Goal: Information Seeking & Learning: Learn about a topic

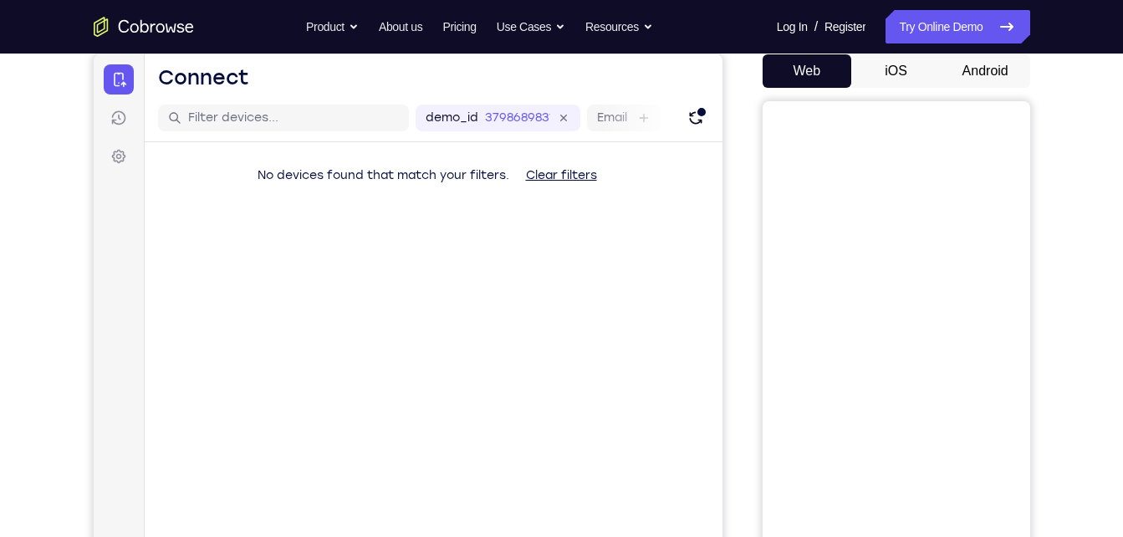
scroll to position [171, 0]
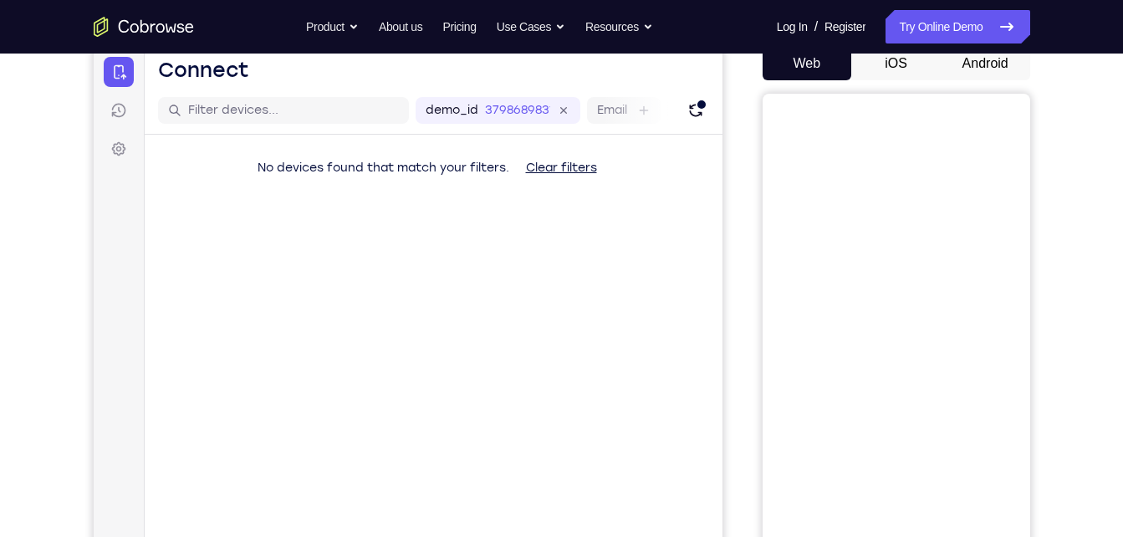
click at [990, 65] on button "Android" at bounding box center [985, 63] width 89 height 33
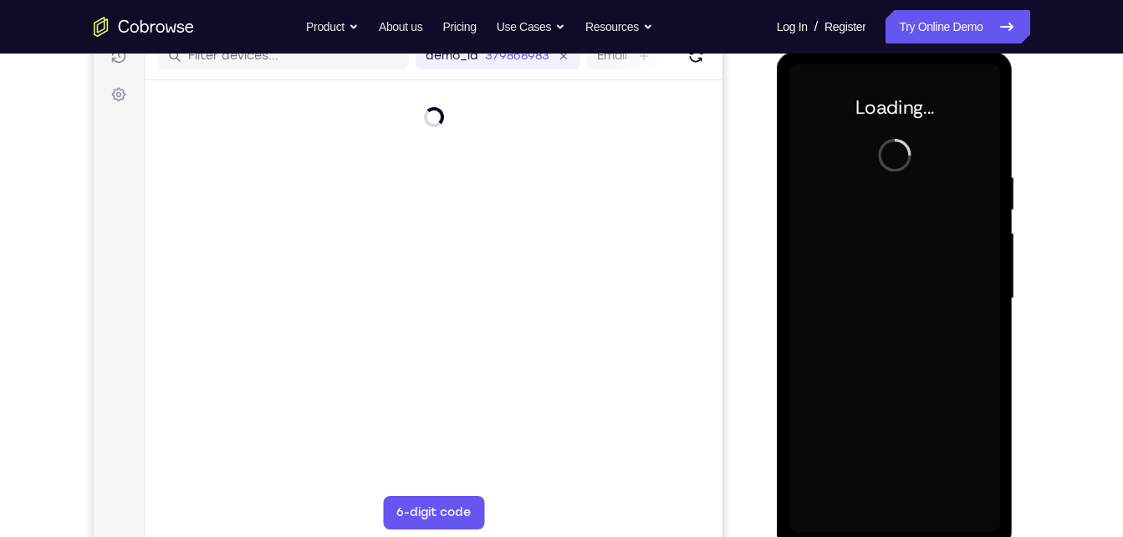
scroll to position [227, 0]
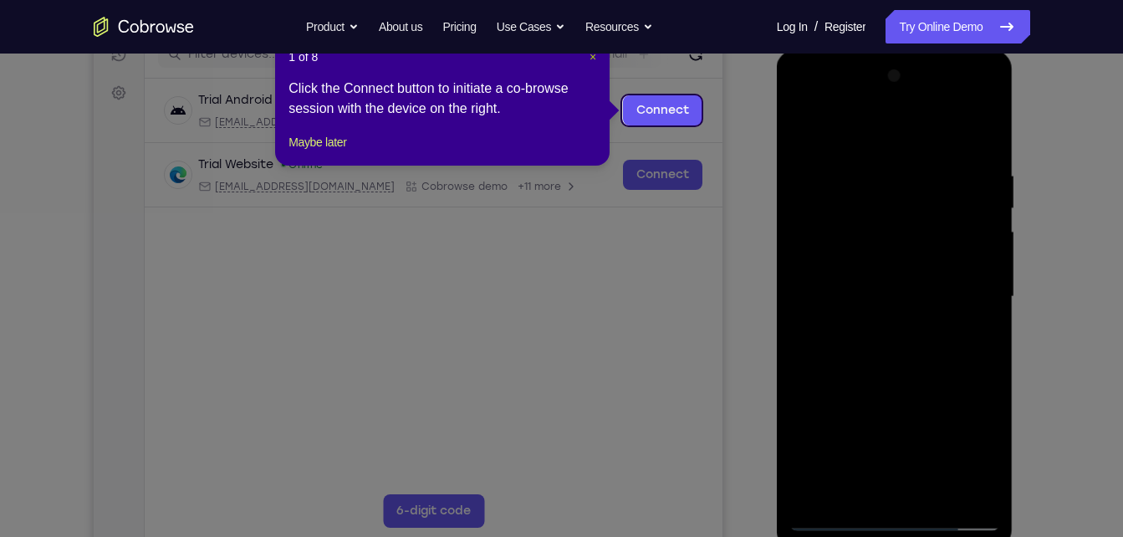
click at [592, 61] on span "×" at bounding box center [593, 56] width 7 height 13
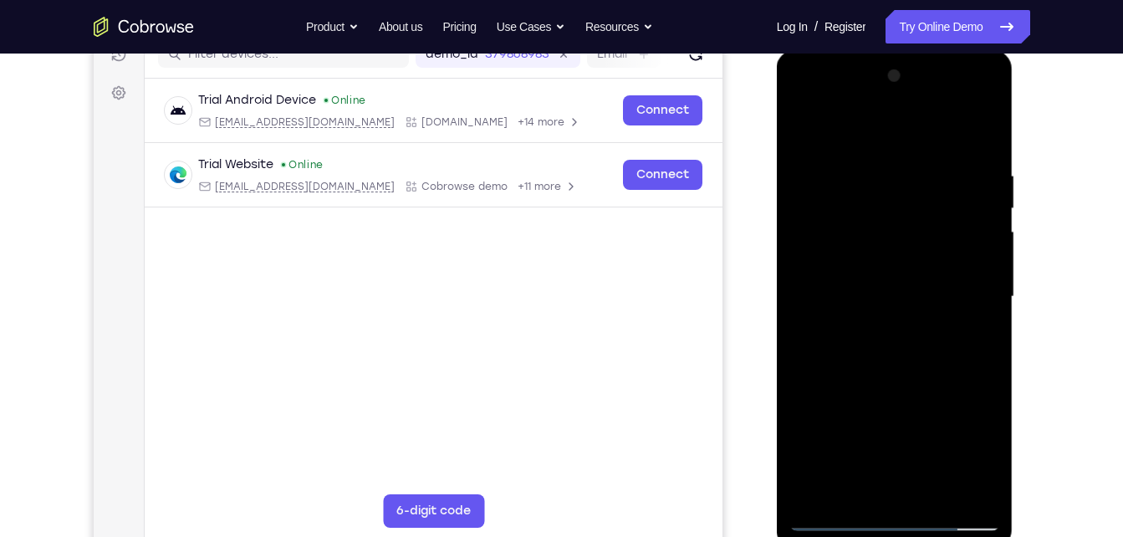
click at [897, 521] on div at bounding box center [895, 297] width 211 height 468
click at [974, 448] on div at bounding box center [895, 297] width 211 height 468
click at [898, 513] on div at bounding box center [895, 297] width 211 height 468
click at [850, 140] on div at bounding box center [895, 297] width 211 height 468
click at [968, 286] on div at bounding box center [895, 297] width 211 height 468
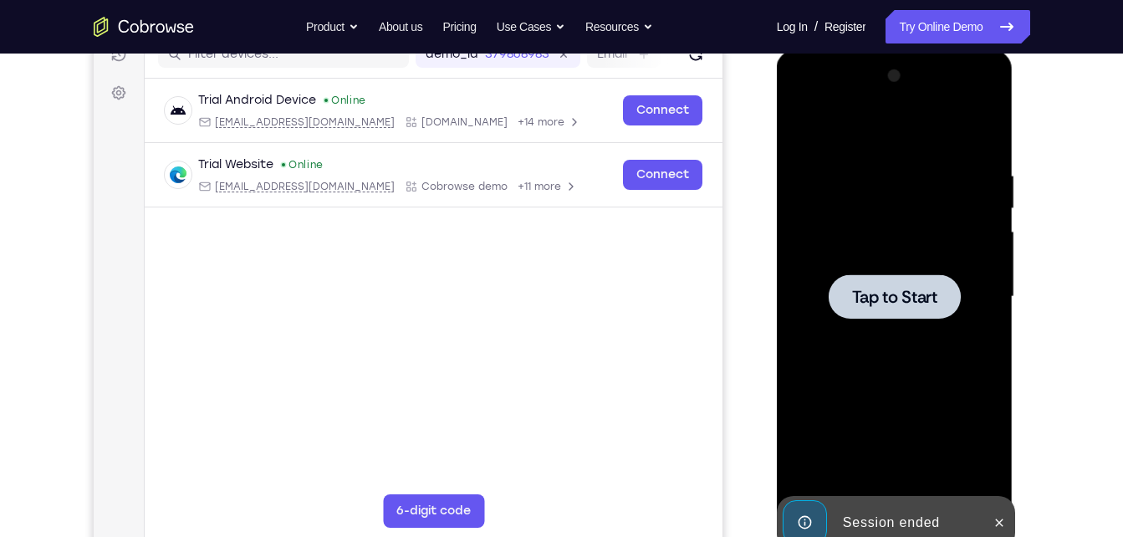
click at [919, 325] on div at bounding box center [895, 297] width 211 height 468
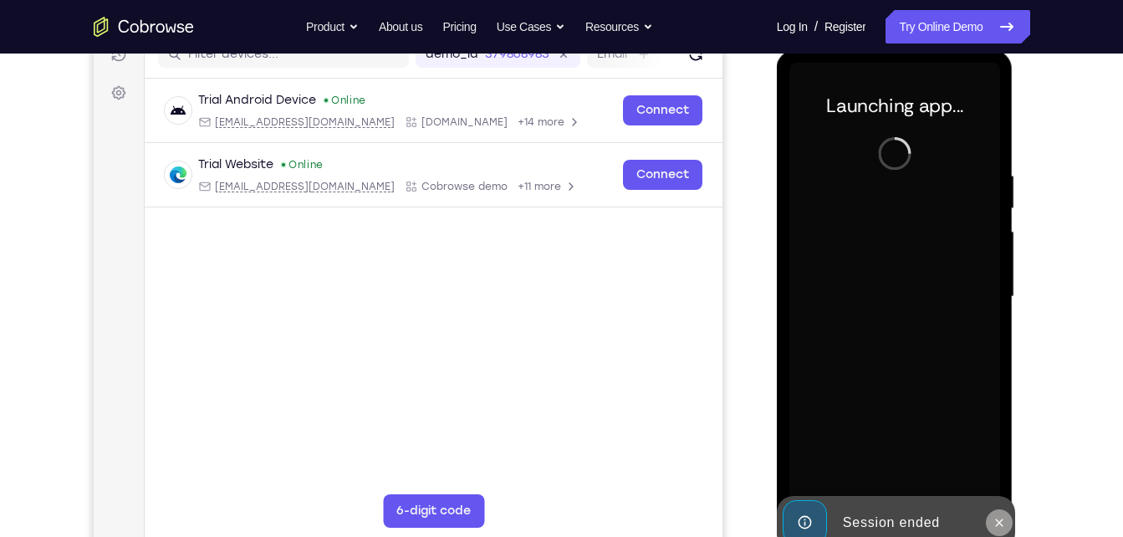
click at [994, 519] on icon at bounding box center [999, 522] width 13 height 13
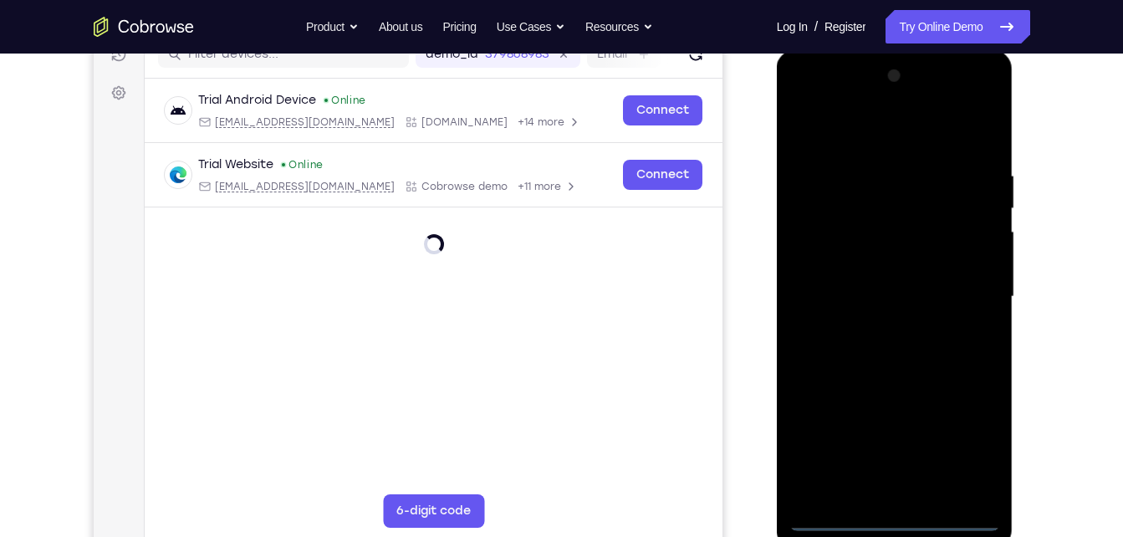
click at [916, 519] on div at bounding box center [895, 297] width 211 height 468
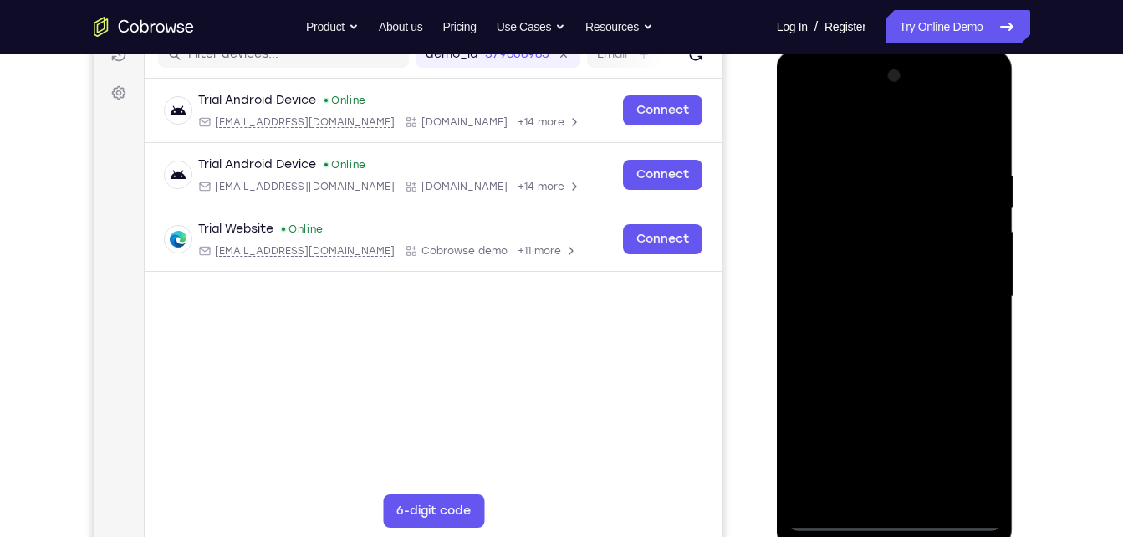
click at [972, 450] on div at bounding box center [895, 297] width 211 height 468
click at [857, 120] on div at bounding box center [895, 297] width 211 height 468
click at [831, 252] on div at bounding box center [895, 297] width 211 height 468
click at [872, 294] on div at bounding box center [895, 297] width 211 height 468
click at [872, 285] on div at bounding box center [895, 297] width 211 height 468
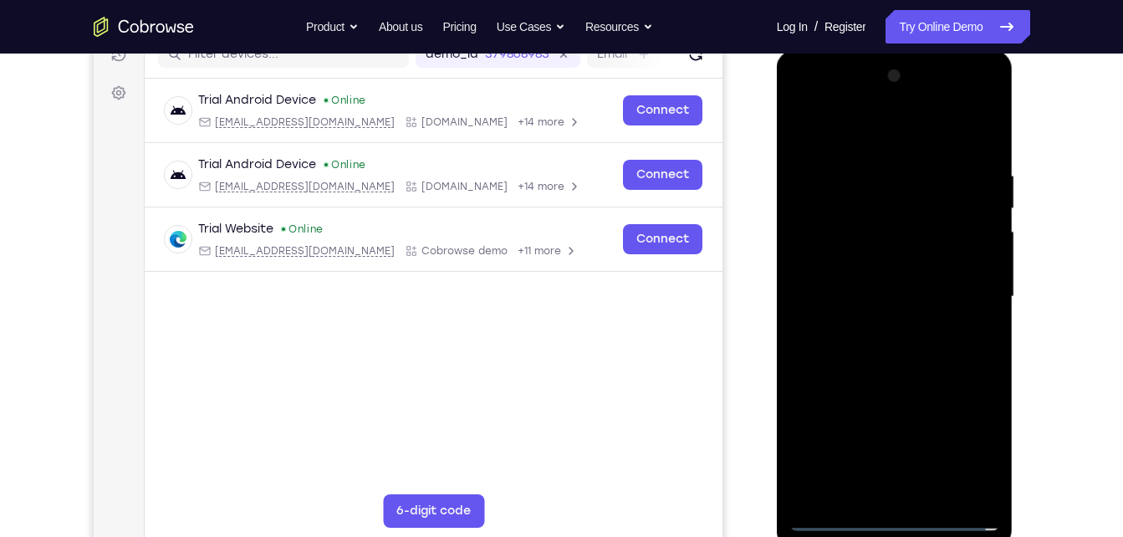
click at [894, 307] on div at bounding box center [895, 297] width 211 height 468
click at [914, 386] on div at bounding box center [895, 297] width 211 height 468
click at [887, 255] on div at bounding box center [895, 297] width 211 height 468
click at [939, 255] on div at bounding box center [895, 297] width 211 height 468
click at [884, 481] on div at bounding box center [895, 297] width 211 height 468
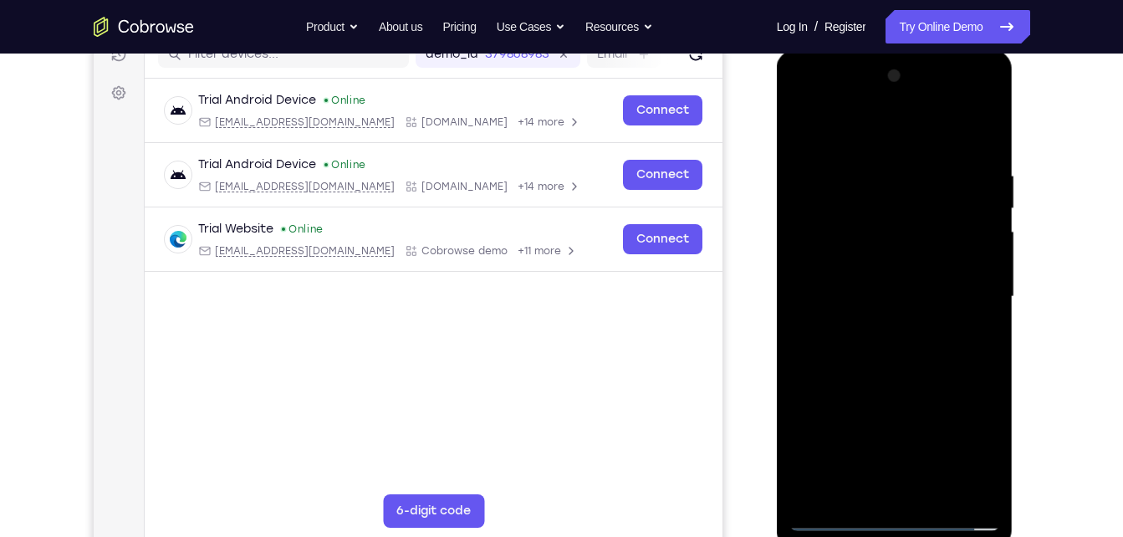
click at [839, 530] on div at bounding box center [895, 297] width 211 height 468
click at [886, 381] on div at bounding box center [895, 297] width 211 height 468
click at [890, 395] on div at bounding box center [895, 297] width 211 height 468
click at [879, 248] on div at bounding box center [895, 297] width 211 height 468
drag, startPoint x: 885, startPoint y: 130, endPoint x: 1138, endPoint y: 170, distance: 256.5
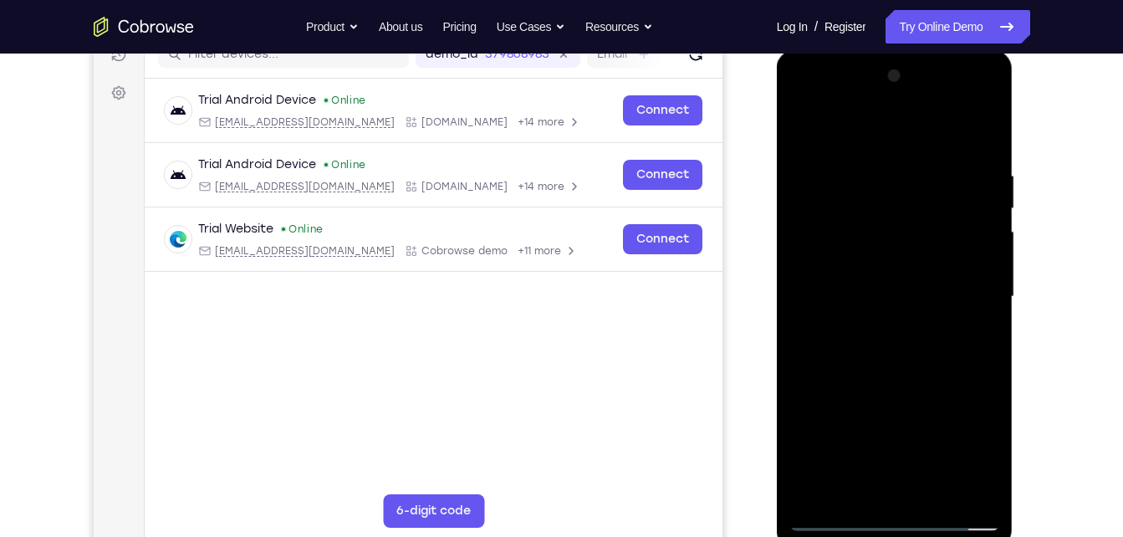
click at [1015, 170] on html "Online web based iOS Simulators and Android Emulators. Run iPhone, iPad, Mobile…" at bounding box center [896, 301] width 238 height 502
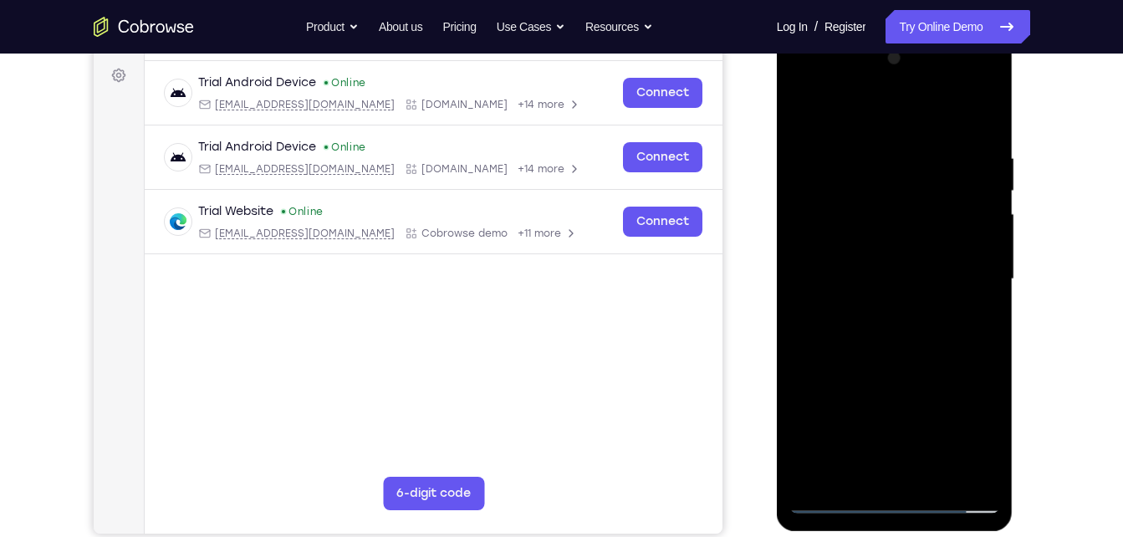
scroll to position [243, 0]
click at [933, 233] on div at bounding box center [895, 280] width 211 height 468
click at [887, 185] on div at bounding box center [895, 280] width 211 height 468
click at [873, 220] on div at bounding box center [895, 280] width 211 height 468
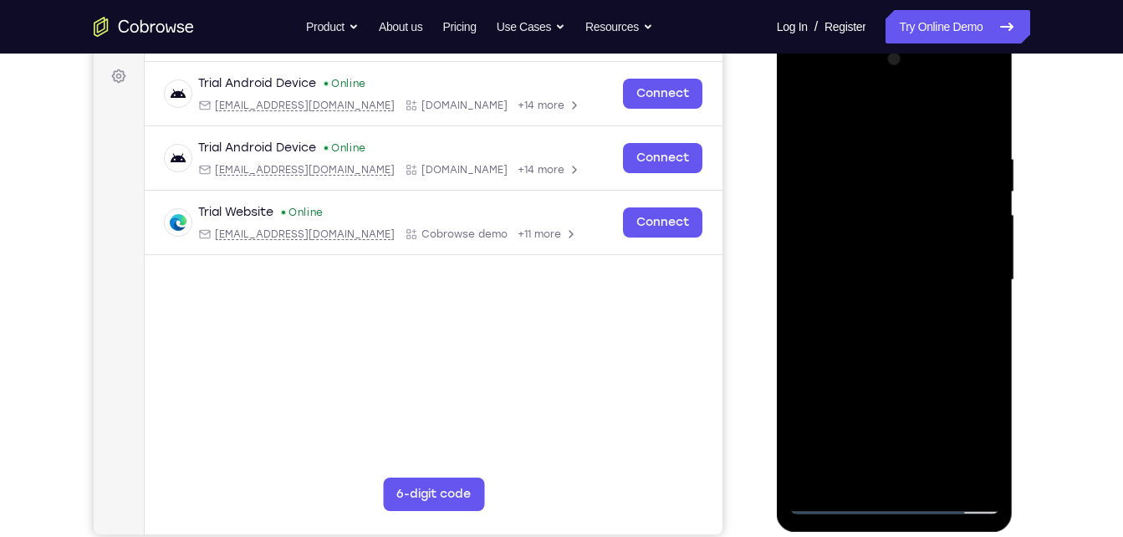
click at [804, 115] on div at bounding box center [895, 280] width 211 height 468
click at [863, 362] on div at bounding box center [895, 280] width 211 height 468
click at [986, 84] on div at bounding box center [895, 280] width 211 height 468
click at [834, 363] on div at bounding box center [895, 280] width 211 height 468
click at [867, 374] on div at bounding box center [895, 280] width 211 height 468
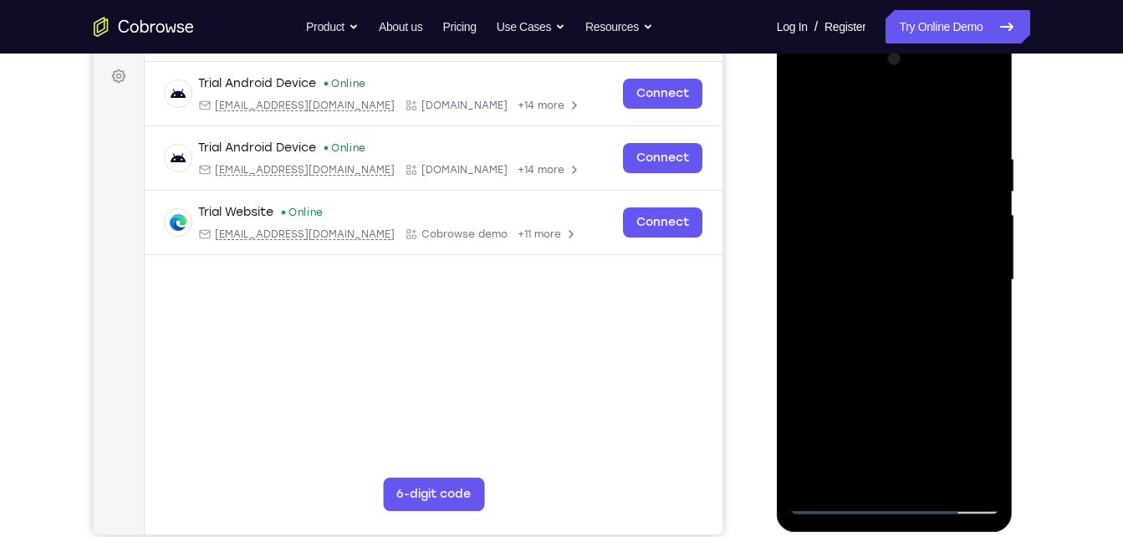
click at [984, 83] on div at bounding box center [895, 280] width 211 height 468
click at [984, 85] on div at bounding box center [895, 280] width 211 height 468
click at [935, 282] on div at bounding box center [895, 280] width 211 height 468
click at [889, 203] on div at bounding box center [895, 280] width 211 height 468
click at [853, 263] on div at bounding box center [895, 280] width 211 height 468
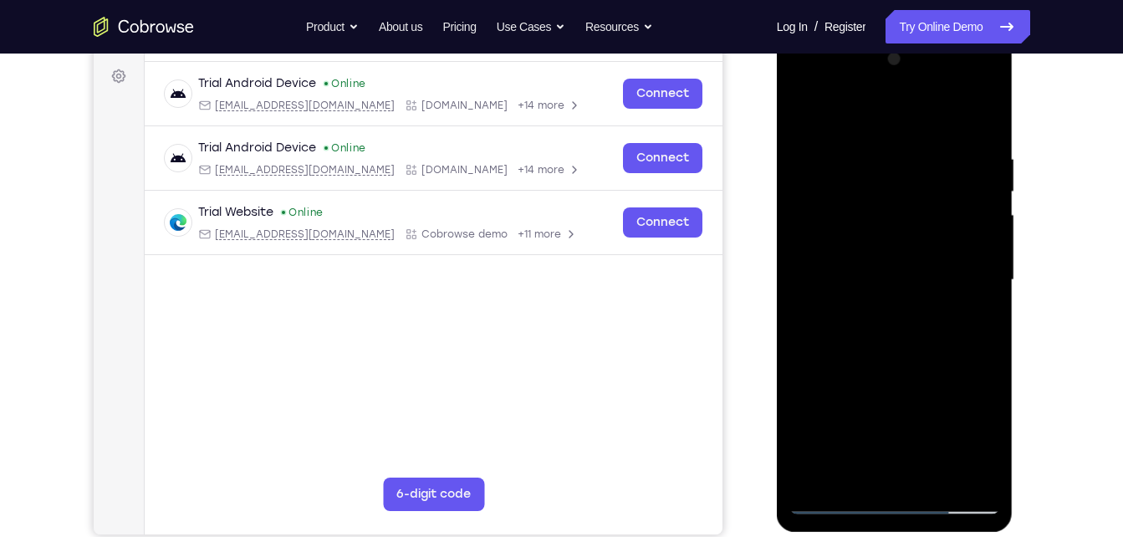
click at [857, 291] on div at bounding box center [895, 280] width 211 height 468
click at [877, 377] on div at bounding box center [895, 280] width 211 height 468
click at [919, 239] on div at bounding box center [895, 280] width 211 height 468
drag, startPoint x: 879, startPoint y: 120, endPoint x: 1120, endPoint y: 126, distance: 241.0
click at [1015, 126] on html "Online web based iOS Simulators and Android Emulators. Run iPhone, iPad, Mobile…" at bounding box center [896, 284] width 238 height 502
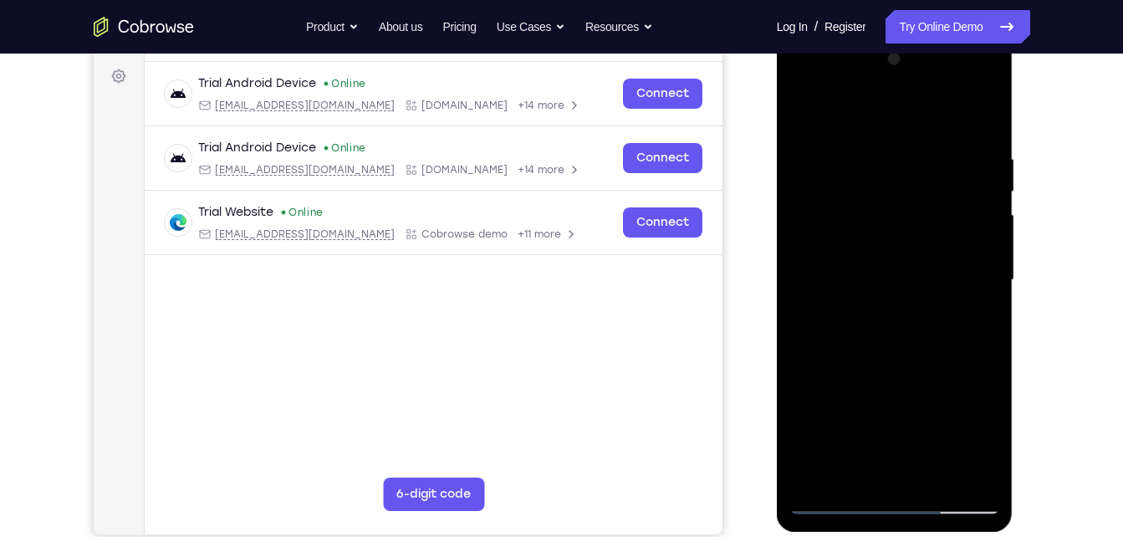
click at [969, 229] on div at bounding box center [895, 280] width 211 height 468
click at [801, 121] on div at bounding box center [895, 280] width 211 height 468
click at [964, 89] on div at bounding box center [895, 280] width 211 height 468
click at [826, 82] on div at bounding box center [895, 280] width 211 height 468
click at [962, 268] on div at bounding box center [895, 280] width 211 height 468
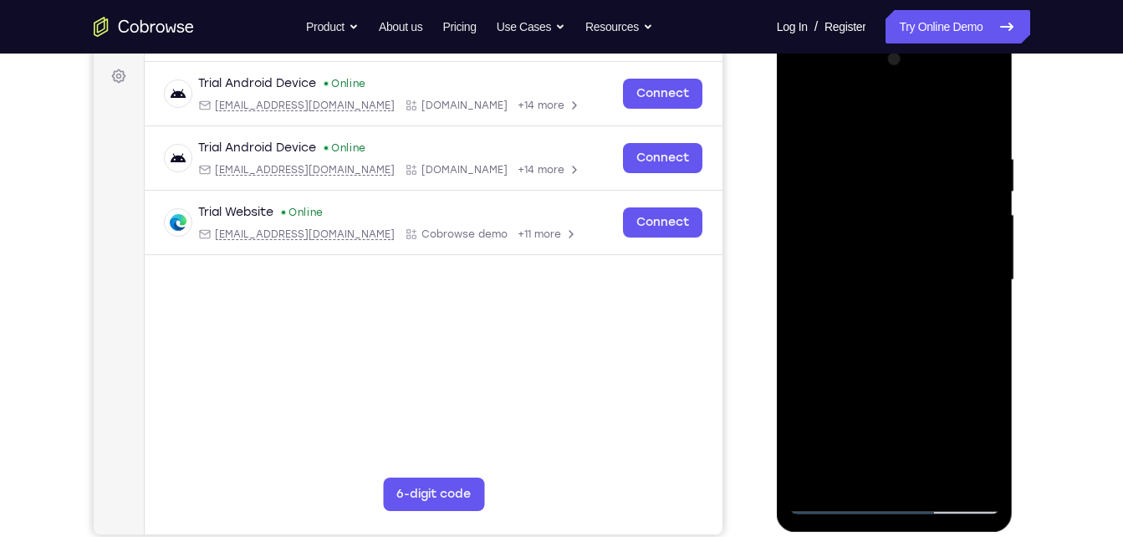
click at [878, 313] on div at bounding box center [895, 280] width 211 height 468
click at [884, 243] on div at bounding box center [895, 280] width 211 height 468
click at [888, 263] on div at bounding box center [895, 280] width 211 height 468
click at [992, 468] on div at bounding box center [895, 280] width 211 height 468
click at [990, 474] on div at bounding box center [895, 280] width 211 height 468
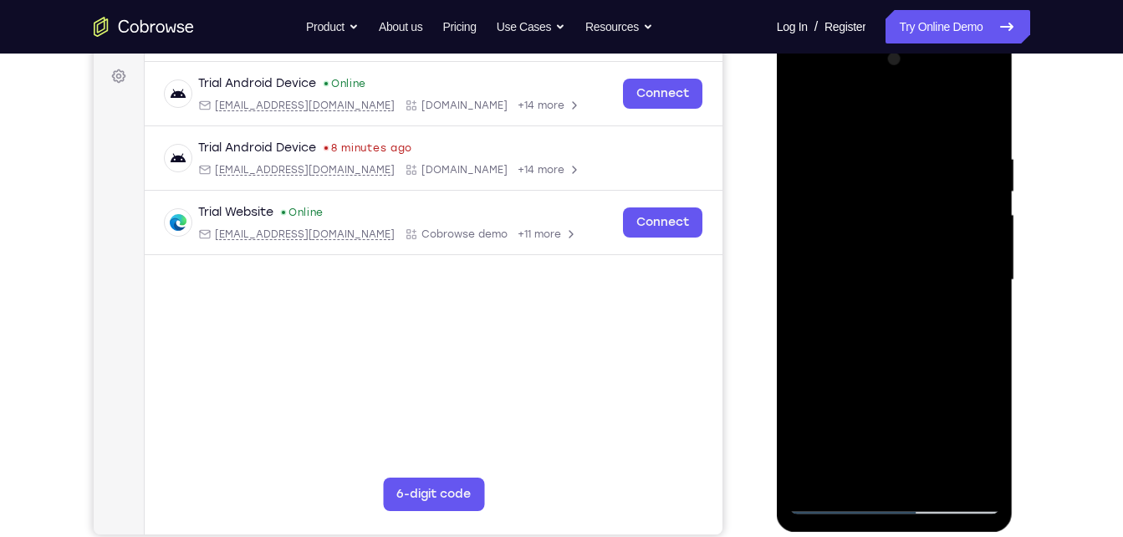
click at [899, 239] on div at bounding box center [895, 280] width 211 height 468
click at [865, 149] on div at bounding box center [895, 280] width 211 height 468
click at [989, 318] on div at bounding box center [895, 280] width 211 height 468
click at [986, 319] on div at bounding box center [895, 280] width 211 height 468
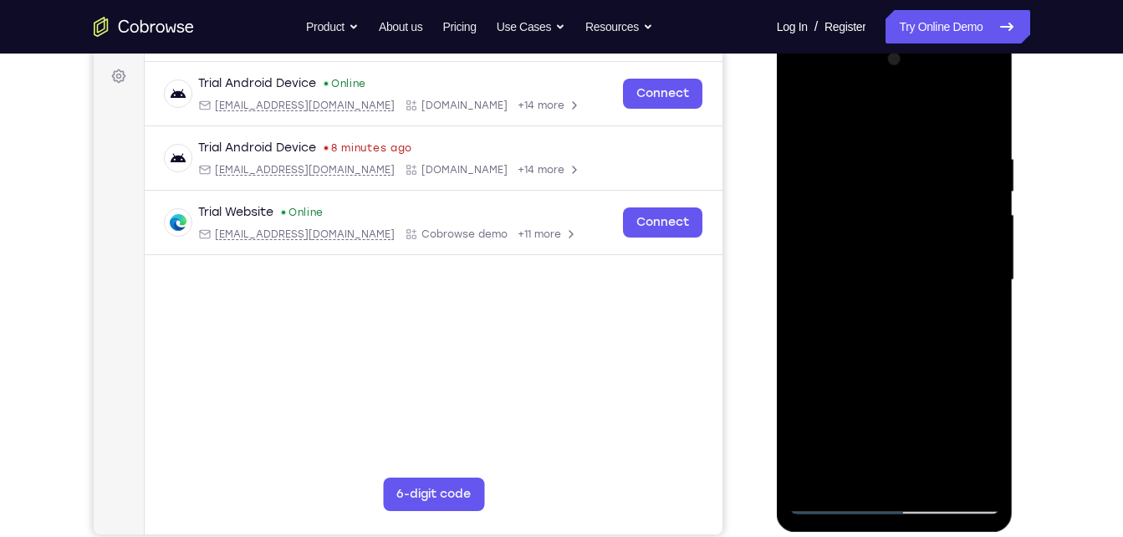
click at [981, 115] on div at bounding box center [895, 280] width 211 height 468
drag, startPoint x: 897, startPoint y: 351, endPoint x: 902, endPoint y: 247, distance: 104.6
click at [902, 247] on div at bounding box center [895, 280] width 211 height 468
click at [987, 254] on div at bounding box center [895, 280] width 211 height 468
click at [986, 254] on div at bounding box center [895, 280] width 211 height 468
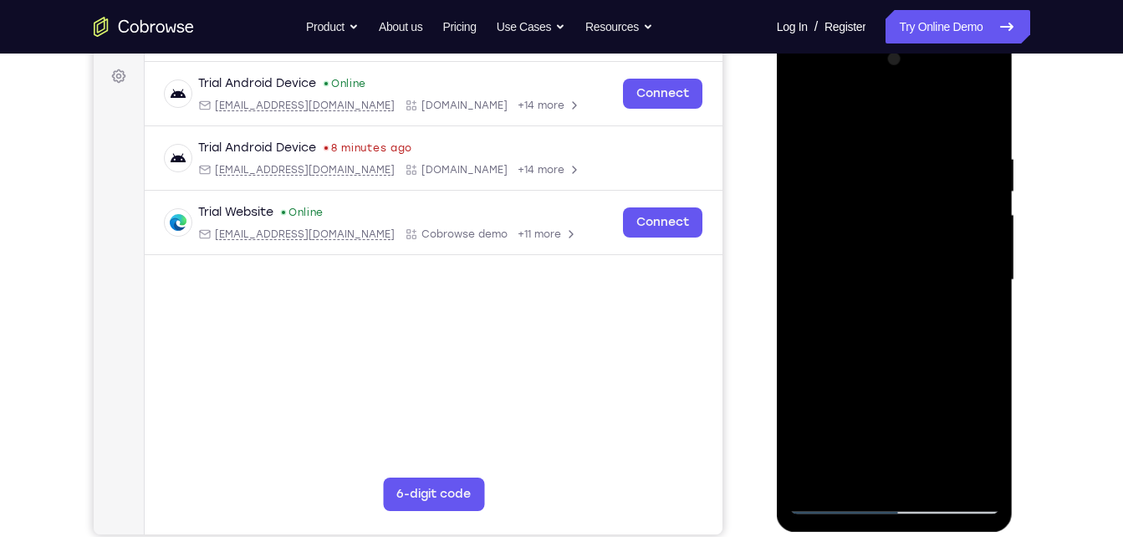
click at [986, 254] on div at bounding box center [895, 280] width 211 height 468
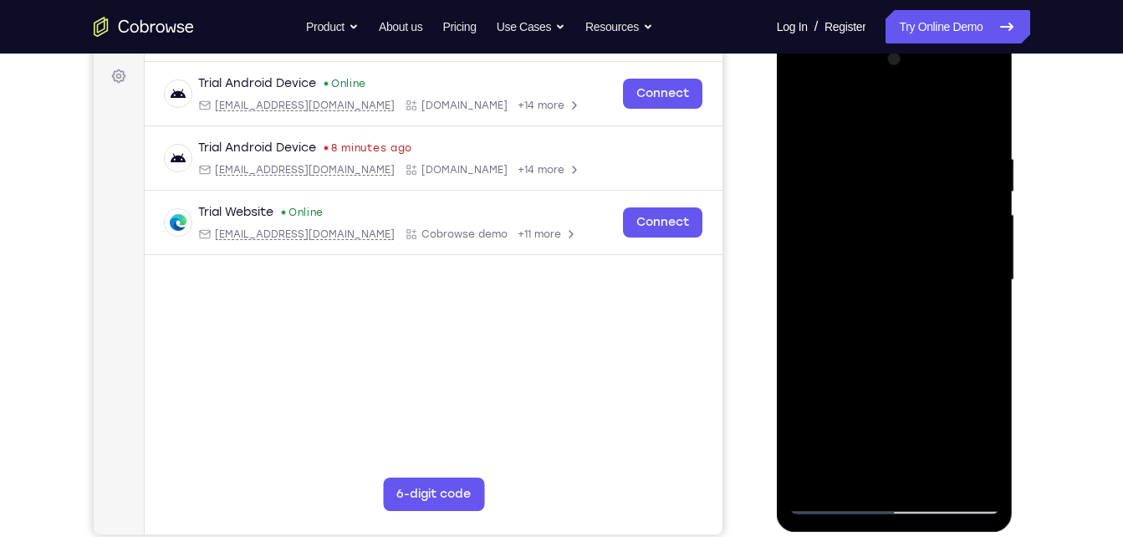
click at [986, 254] on div at bounding box center [895, 280] width 211 height 468
drag, startPoint x: 912, startPoint y: 305, endPoint x: 892, endPoint y: 371, distance: 68.0
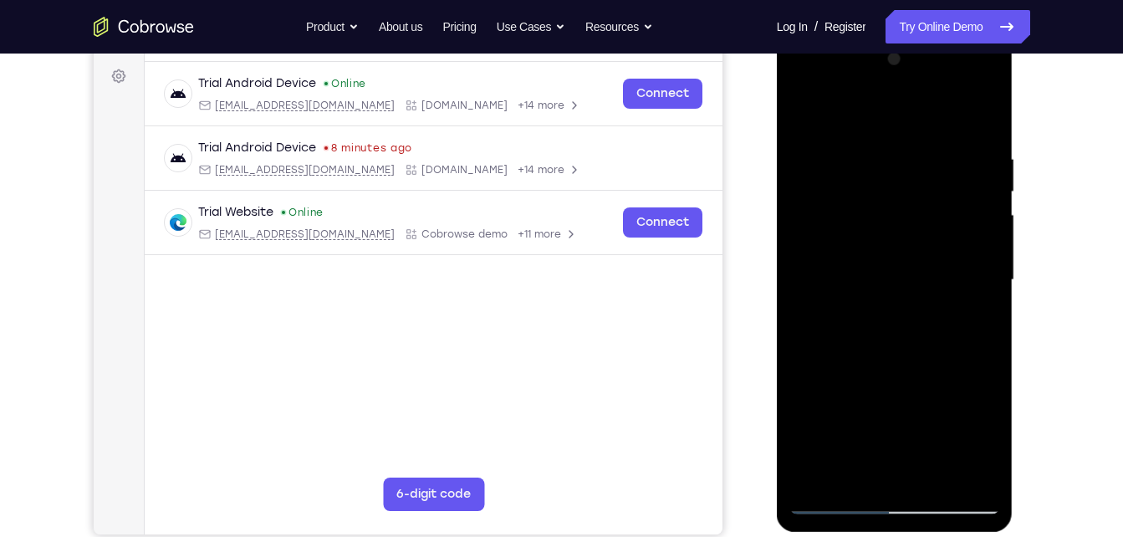
click at [892, 371] on div at bounding box center [895, 280] width 211 height 468
click at [984, 110] on div at bounding box center [895, 280] width 211 height 468
drag, startPoint x: 900, startPoint y: 171, endPoint x: 904, endPoint y: 320, distance: 148.9
click at [904, 320] on div at bounding box center [895, 280] width 211 height 468
drag, startPoint x: 928, startPoint y: 197, endPoint x: 948, endPoint y: 360, distance: 163.5
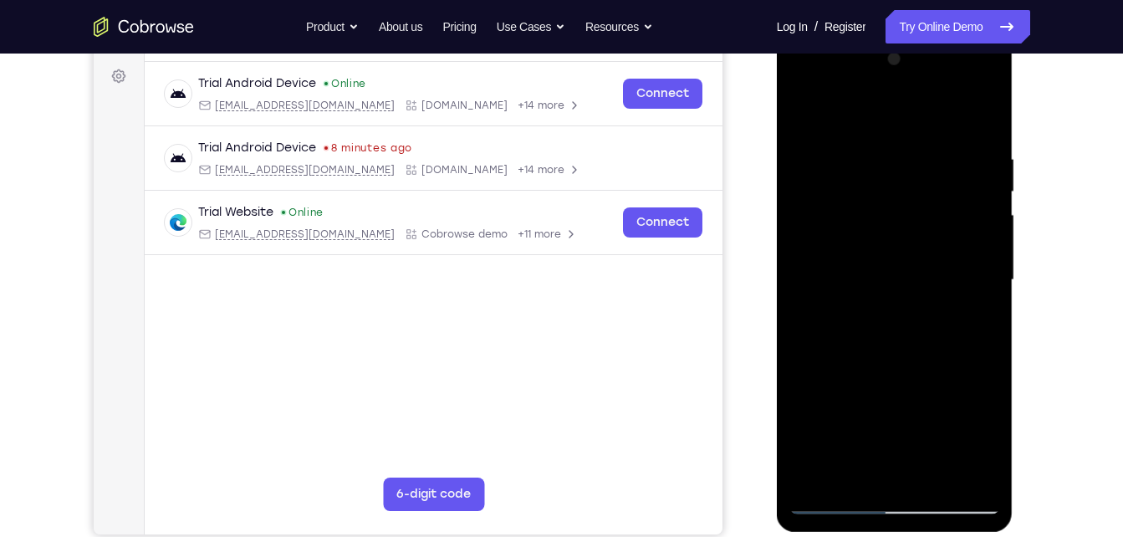
click at [948, 360] on div at bounding box center [895, 280] width 211 height 468
drag, startPoint x: 882, startPoint y: 304, endPoint x: 907, endPoint y: 212, distance: 95.1
click at [907, 212] on div at bounding box center [895, 280] width 211 height 468
drag, startPoint x: 888, startPoint y: 333, endPoint x: 905, endPoint y: 230, distance: 104.2
click at [905, 230] on div at bounding box center [895, 280] width 211 height 468
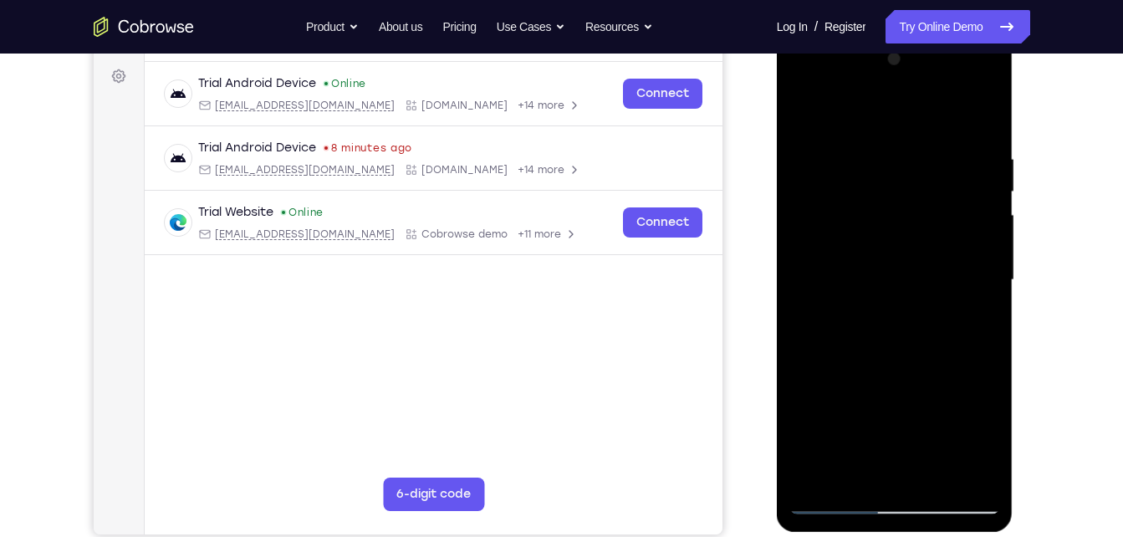
click at [913, 325] on div at bounding box center [895, 280] width 211 height 468
click at [845, 336] on div at bounding box center [895, 280] width 211 height 468
click at [965, 478] on div at bounding box center [895, 280] width 211 height 468
click at [845, 345] on div at bounding box center [895, 280] width 211 height 468
click at [938, 473] on div at bounding box center [895, 280] width 211 height 468
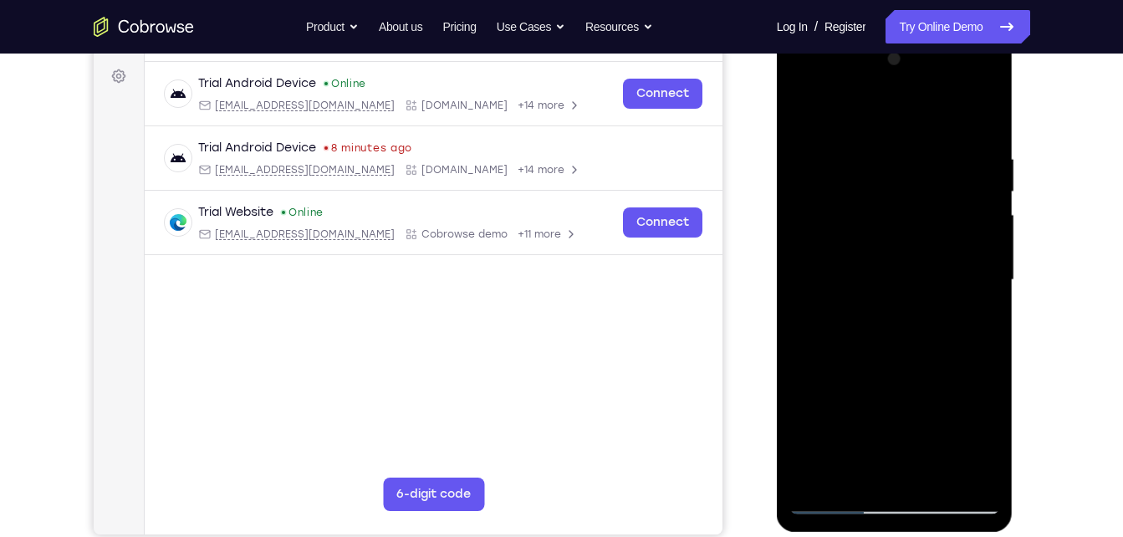
click at [879, 366] on div at bounding box center [895, 280] width 211 height 468
click at [895, 270] on div at bounding box center [895, 280] width 211 height 468
click at [872, 468] on div at bounding box center [895, 280] width 211 height 468
click at [834, 490] on div at bounding box center [895, 280] width 211 height 468
click at [834, 500] on div at bounding box center [895, 280] width 211 height 468
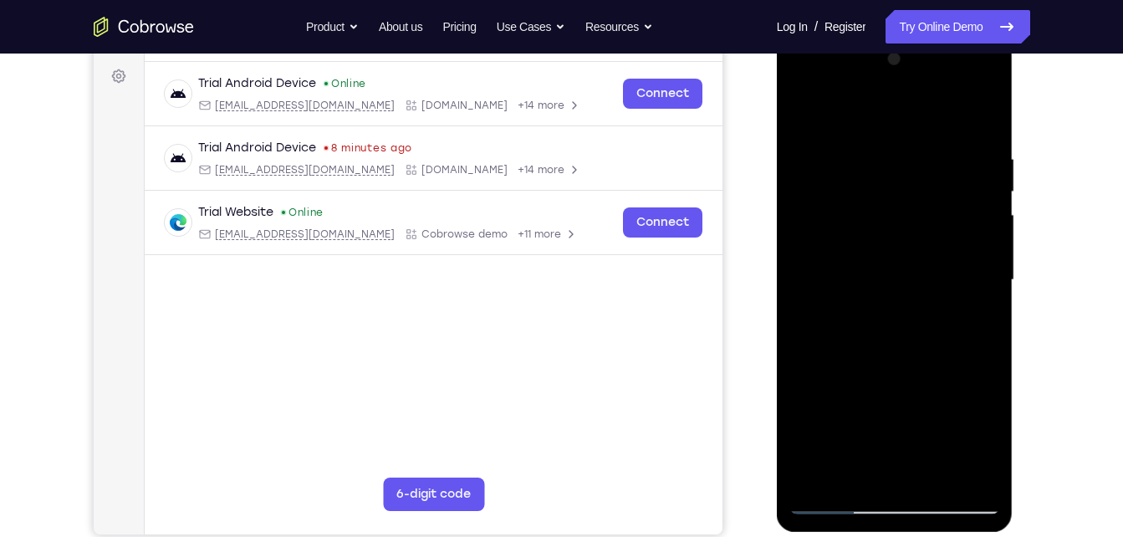
click at [835, 501] on div at bounding box center [895, 280] width 211 height 468
click at [895, 299] on div at bounding box center [895, 280] width 211 height 468
click at [889, 472] on div at bounding box center [895, 280] width 211 height 468
click at [833, 494] on div at bounding box center [895, 280] width 211 height 468
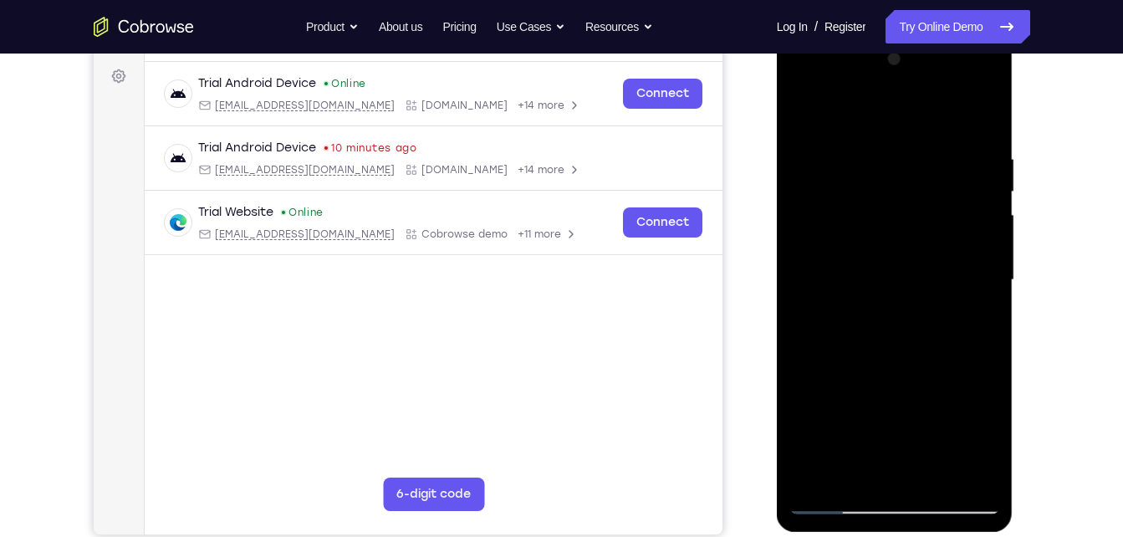
click at [810, 117] on div at bounding box center [895, 280] width 211 height 468
click at [840, 503] on div at bounding box center [895, 280] width 211 height 468
drag, startPoint x: 916, startPoint y: 413, endPoint x: 922, endPoint y: 314, distance: 99.7
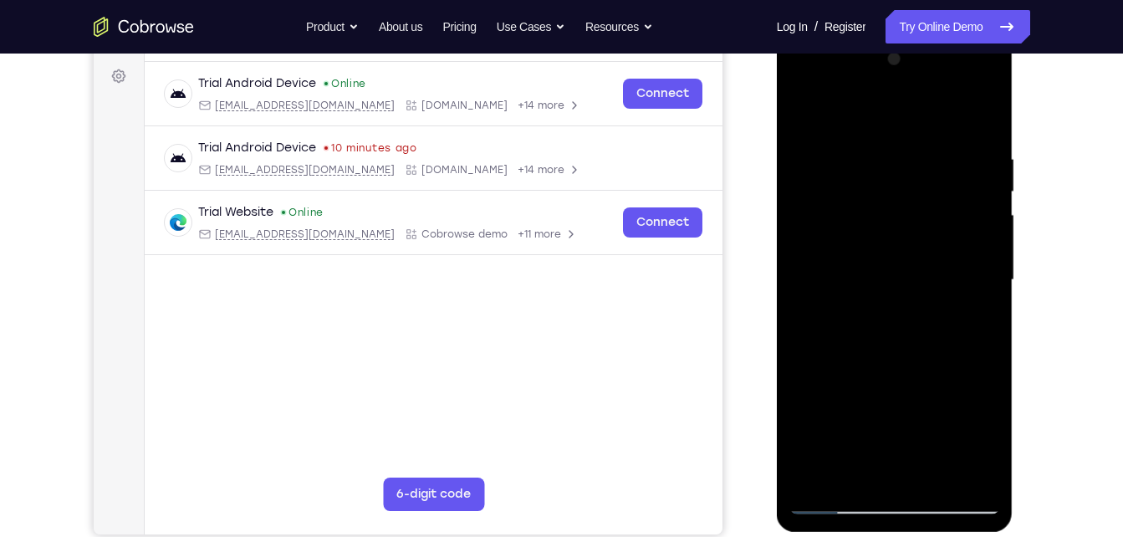
click at [922, 314] on div at bounding box center [895, 280] width 211 height 468
click at [832, 503] on div at bounding box center [895, 280] width 211 height 468
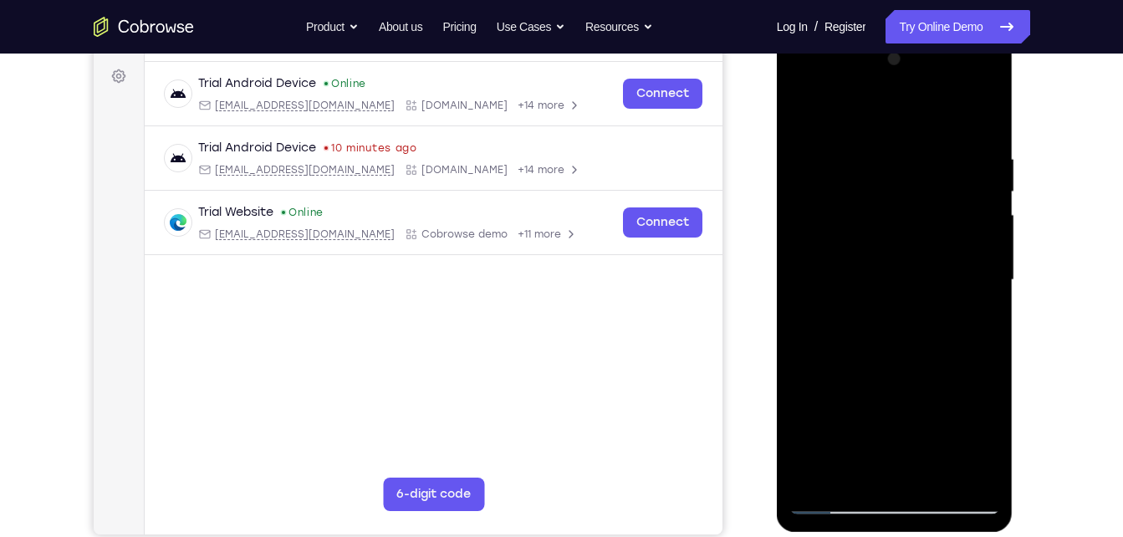
click at [989, 291] on div at bounding box center [895, 280] width 211 height 468
click at [986, 305] on div at bounding box center [895, 280] width 211 height 468
click at [986, 304] on div at bounding box center [895, 280] width 211 height 468
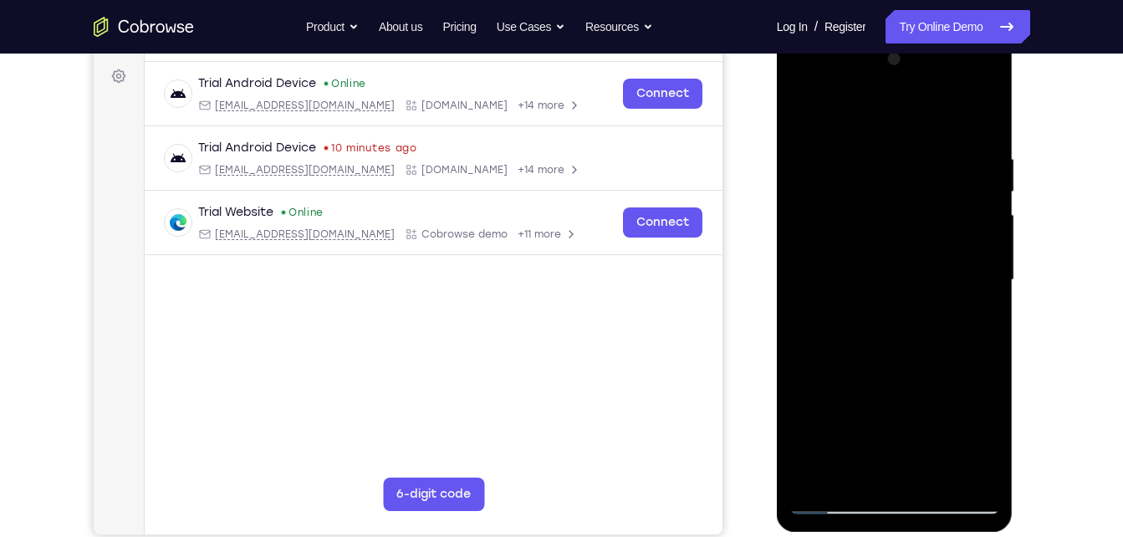
click at [986, 304] on div at bounding box center [895, 280] width 211 height 468
drag, startPoint x: 910, startPoint y: 337, endPoint x: 915, endPoint y: 218, distance: 118.9
click at [915, 218] on div at bounding box center [895, 280] width 211 height 468
drag, startPoint x: 915, startPoint y: 218, endPoint x: 898, endPoint y: 325, distance: 107.5
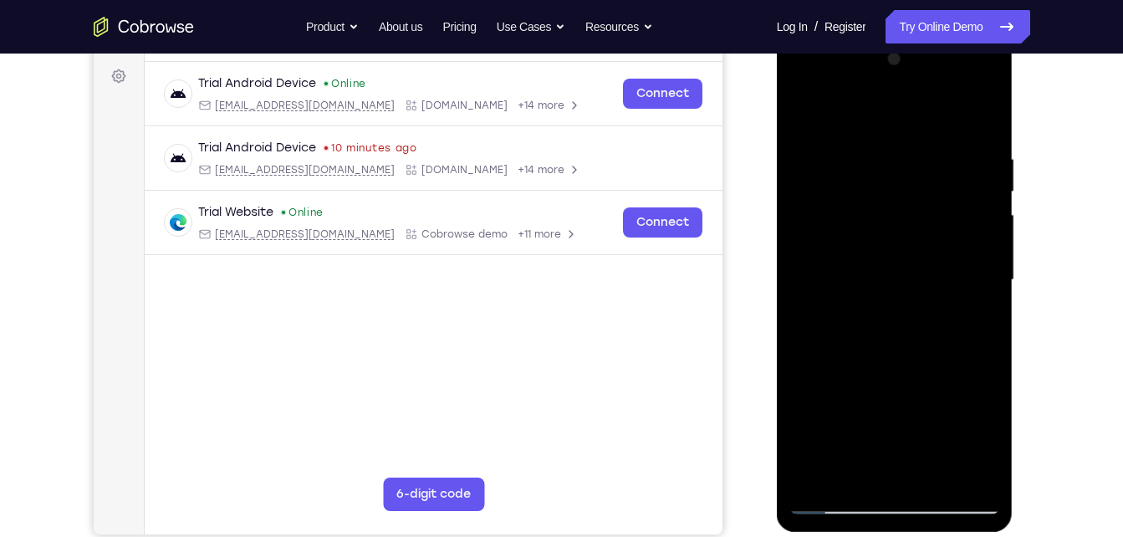
click at [898, 325] on div at bounding box center [895, 280] width 211 height 468
drag, startPoint x: 894, startPoint y: 330, endPoint x: 893, endPoint y: 276, distance: 54.4
click at [893, 276] on div at bounding box center [895, 280] width 211 height 468
drag, startPoint x: 897, startPoint y: 253, endPoint x: 902, endPoint y: 344, distance: 91.3
click at [902, 344] on div at bounding box center [895, 280] width 211 height 468
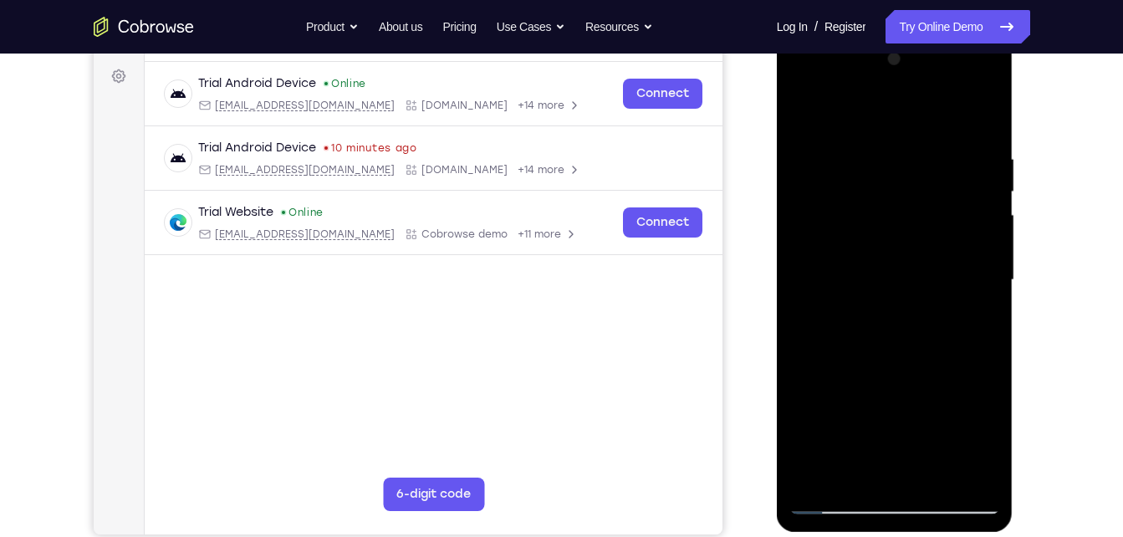
click at [861, 173] on div at bounding box center [895, 280] width 211 height 468
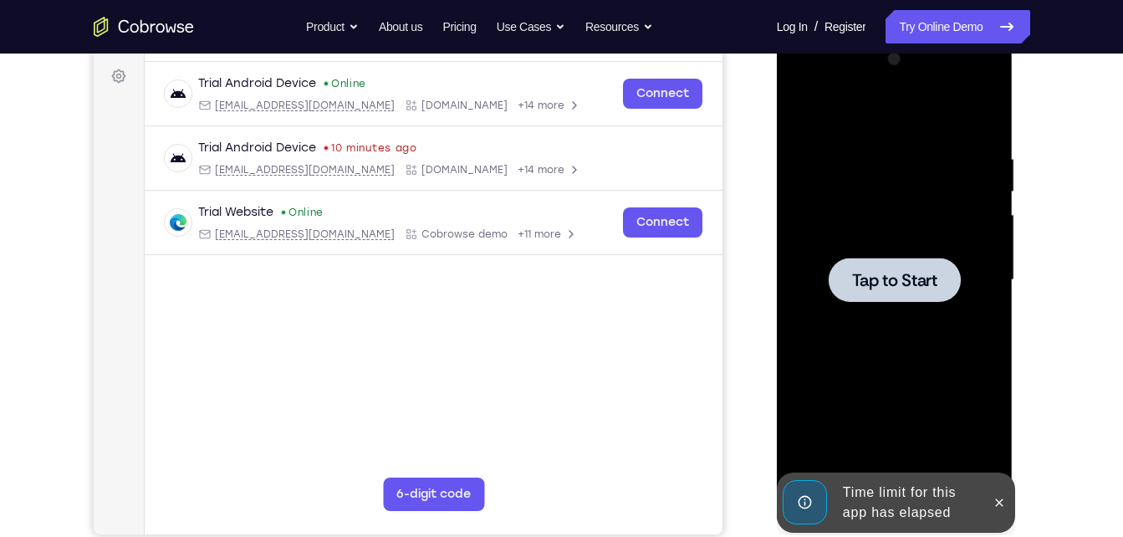
click at [913, 292] on div at bounding box center [895, 280] width 132 height 44
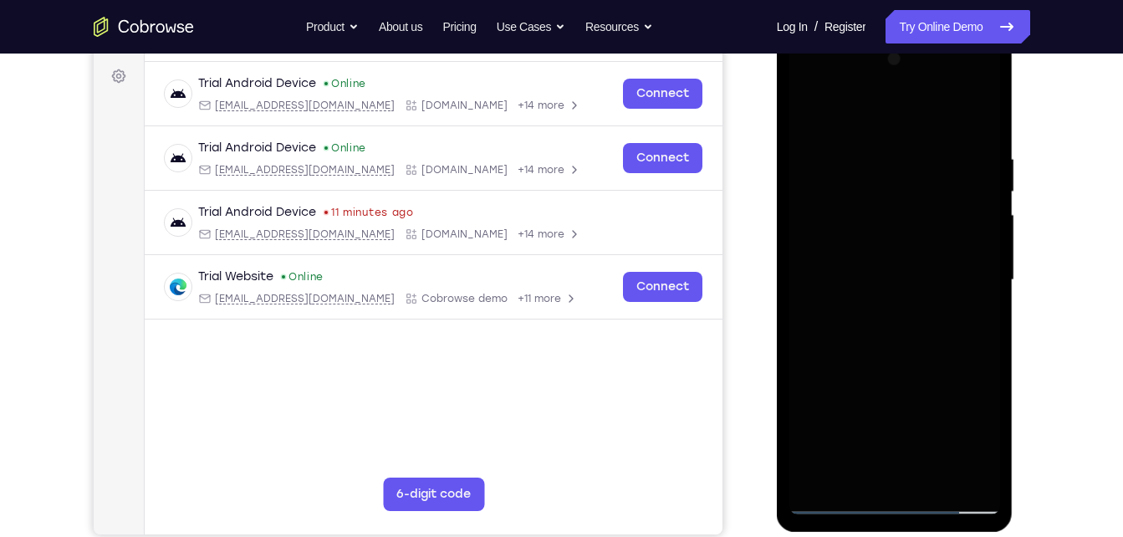
click at [898, 502] on div at bounding box center [895, 280] width 211 height 468
click at [900, 498] on div at bounding box center [895, 280] width 211 height 468
click at [969, 422] on div at bounding box center [895, 280] width 211 height 468
click at [923, 125] on div at bounding box center [895, 281] width 211 height 468
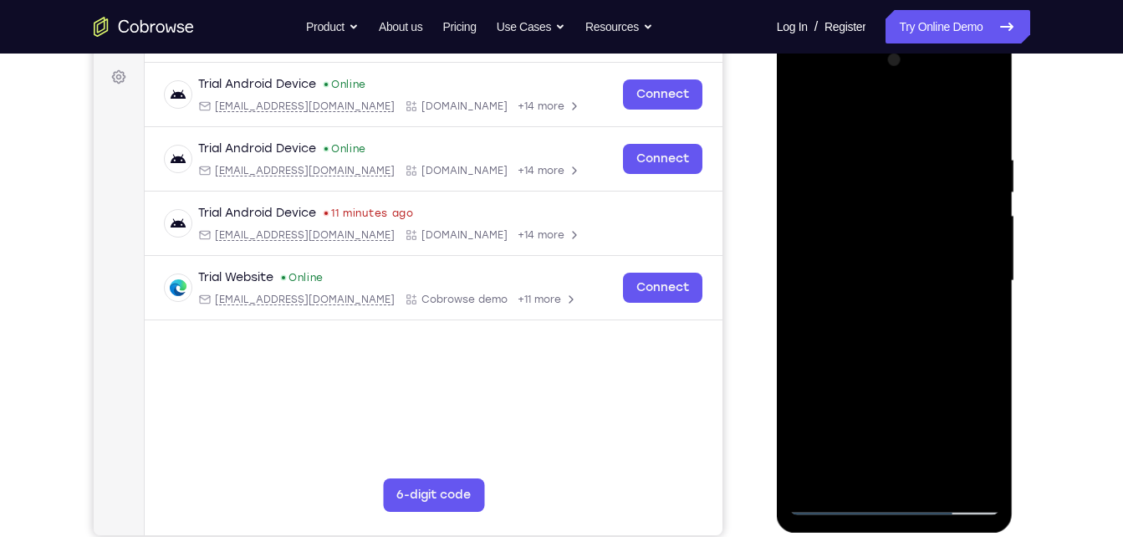
click at [959, 274] on div at bounding box center [895, 281] width 211 height 468
click at [879, 312] on div at bounding box center [895, 281] width 211 height 468
click at [867, 258] on div at bounding box center [895, 281] width 211 height 468
click at [891, 244] on div at bounding box center [895, 281] width 211 height 468
click at [904, 284] on div at bounding box center [895, 281] width 211 height 468
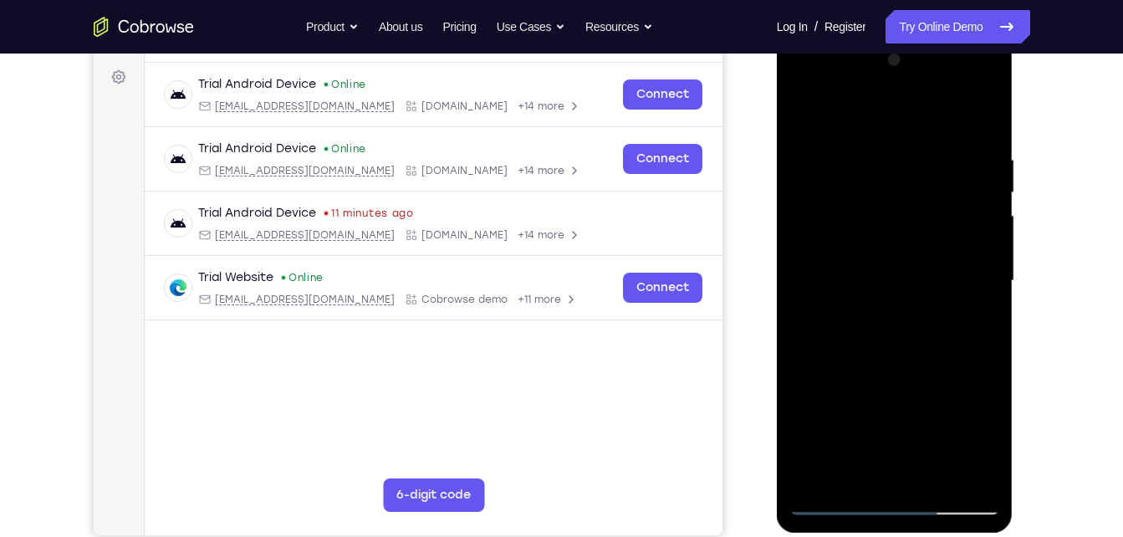
click at [899, 343] on div at bounding box center [895, 281] width 211 height 468
click at [984, 140] on div at bounding box center [895, 281] width 211 height 468
click at [873, 158] on div at bounding box center [895, 281] width 211 height 468
click at [987, 478] on div at bounding box center [895, 281] width 211 height 468
click at [985, 351] on div at bounding box center [895, 281] width 211 height 468
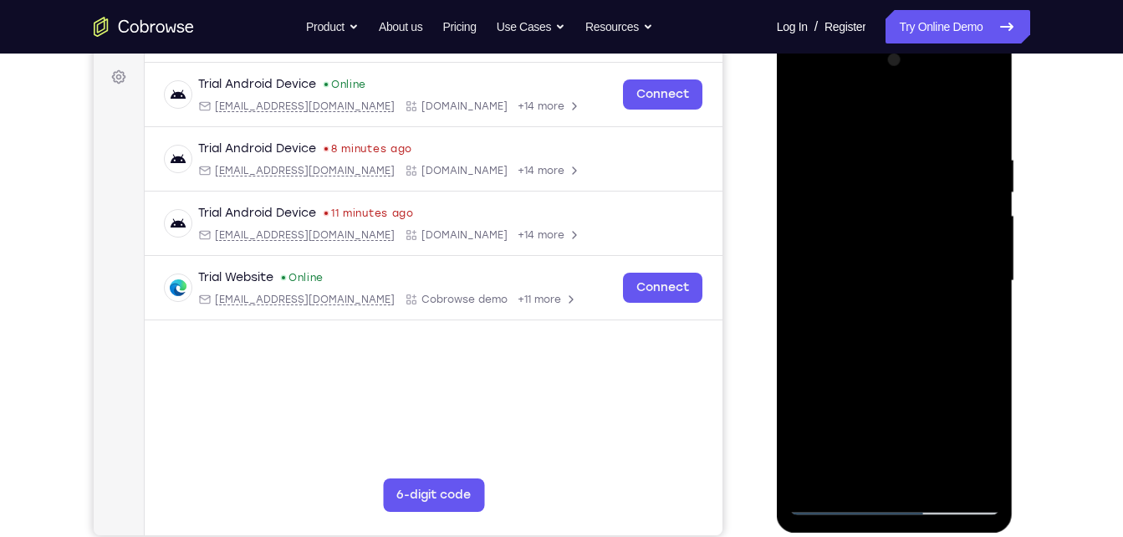
click at [979, 287] on div at bounding box center [895, 281] width 211 height 468
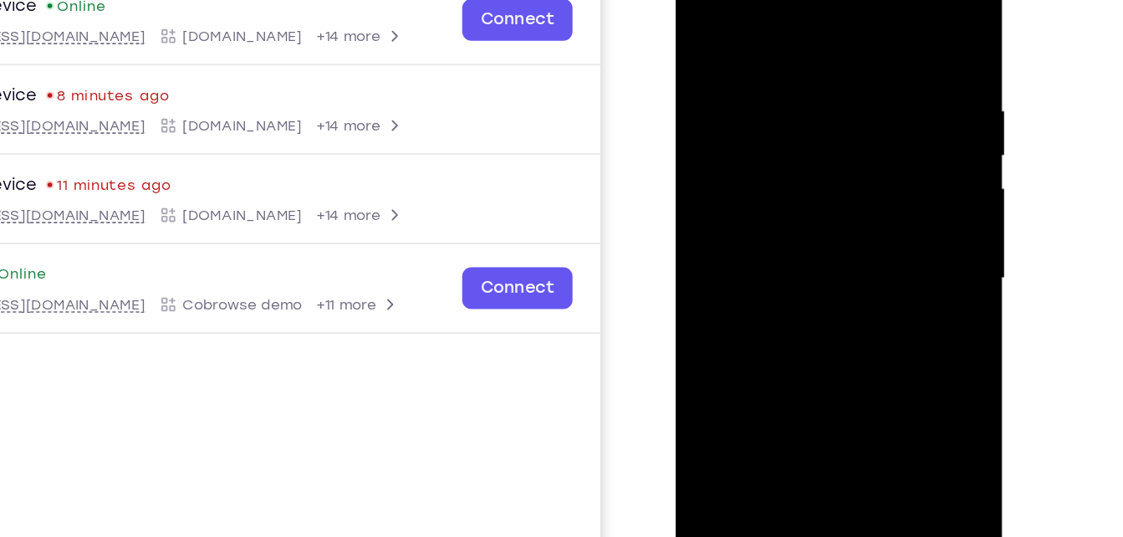
click at [766, 183] on div at bounding box center [793, 183] width 211 height 468
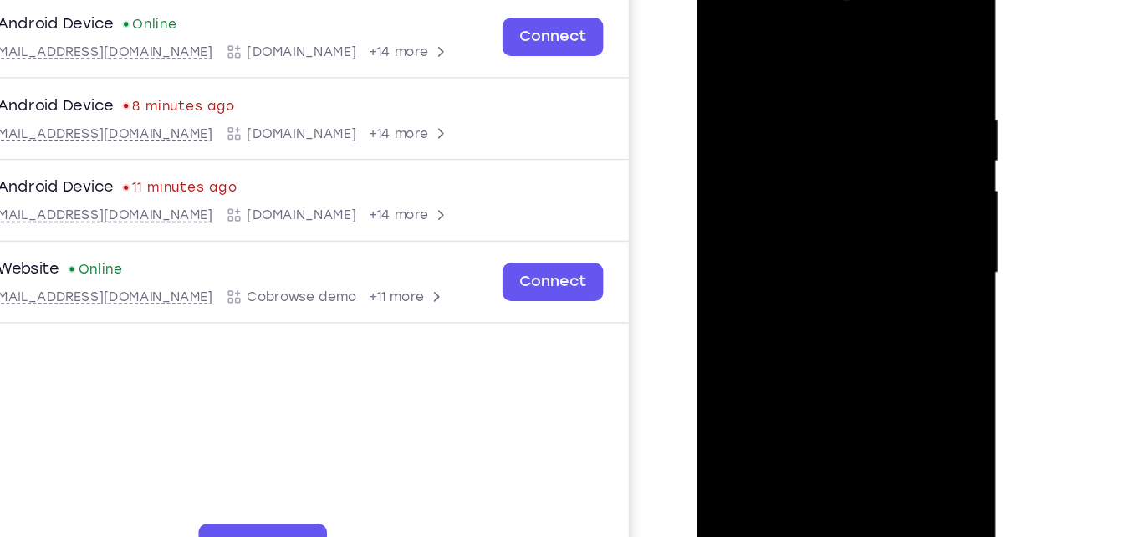
click at [882, 401] on div at bounding box center [815, 208] width 211 height 468
click at [899, 310] on div at bounding box center [815, 208] width 211 height 468
click at [904, 213] on div at bounding box center [815, 208] width 211 height 468
click at [720, 258] on div at bounding box center [815, 208] width 211 height 468
click at [908, 204] on div at bounding box center [815, 208] width 211 height 468
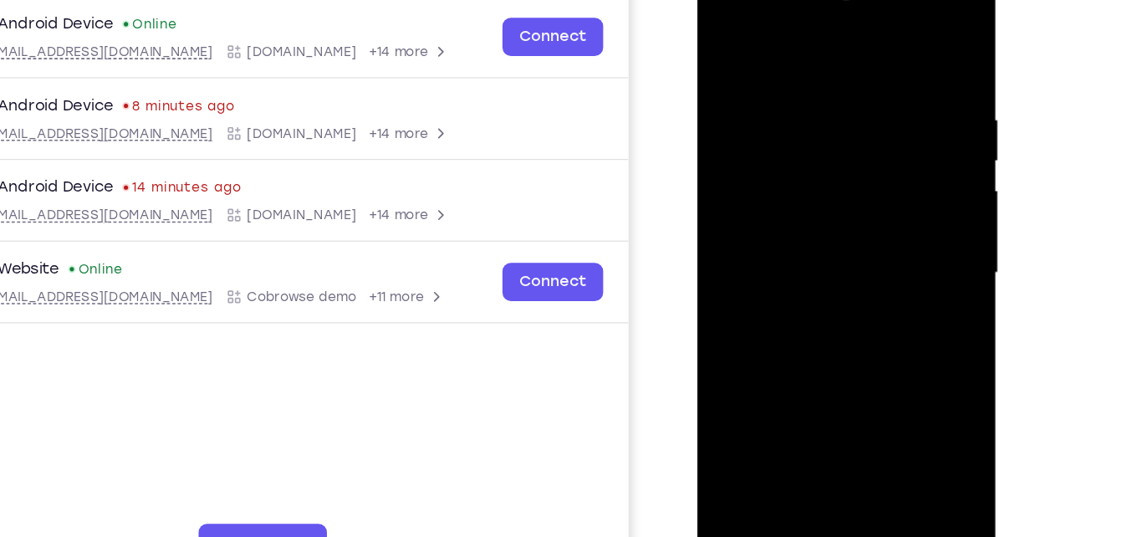
click at [908, 204] on div at bounding box center [815, 208] width 211 height 468
click at [707, 275] on div at bounding box center [816, 211] width 237 height 498
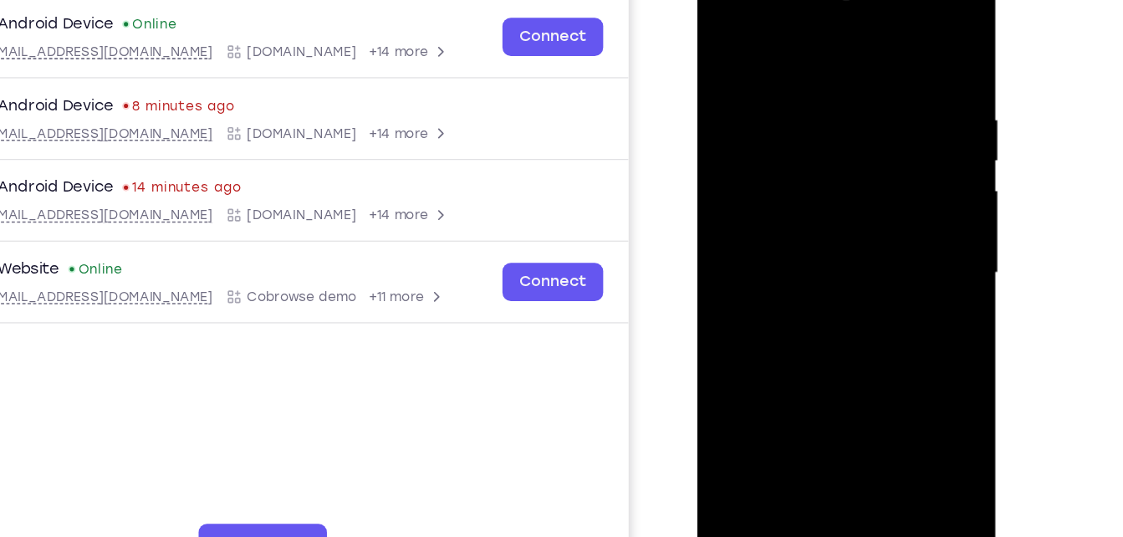
click at [729, 268] on div at bounding box center [815, 208] width 211 height 468
click at [882, 396] on div at bounding box center [815, 208] width 211 height 468
click at [902, 225] on div at bounding box center [815, 208] width 211 height 468
click at [902, 227] on div at bounding box center [815, 208] width 211 height 468
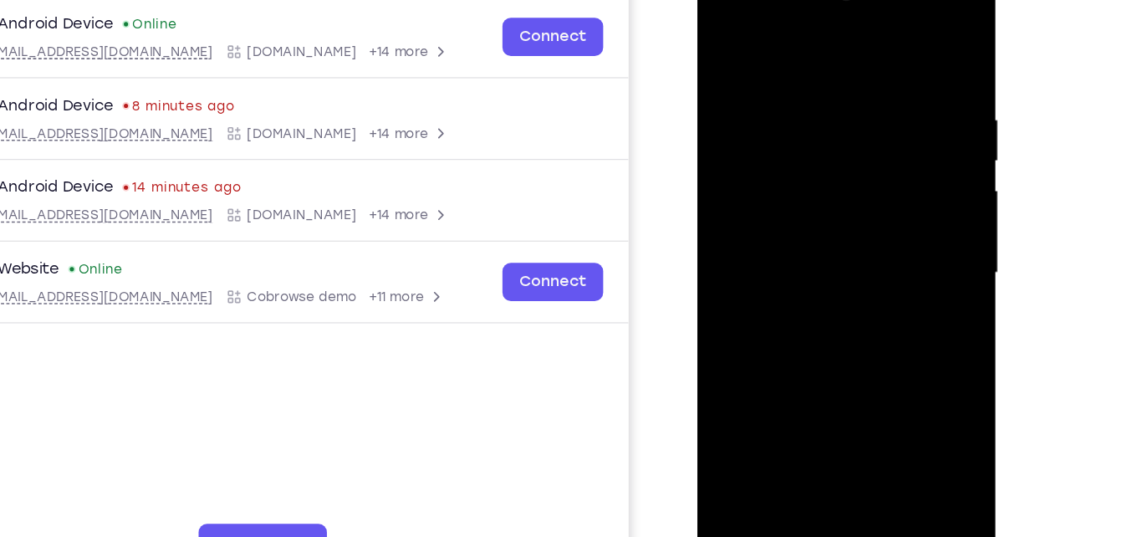
click at [905, 39] on div at bounding box center [815, 208] width 211 height 468
click at [777, 406] on div at bounding box center [815, 208] width 211 height 468
click at [808, 39] on div at bounding box center [815, 208] width 211 height 468
click at [776, 84] on div at bounding box center [815, 208] width 211 height 468
click at [745, 186] on div at bounding box center [815, 208] width 211 height 468
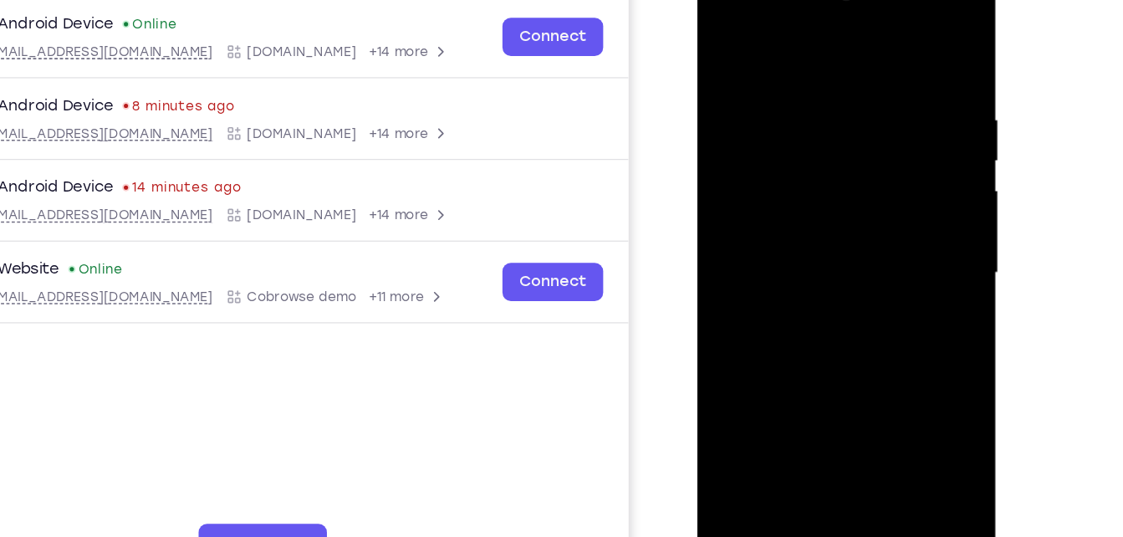
click at [720, 38] on div at bounding box center [815, 208] width 211 height 468
click at [737, 256] on div at bounding box center [815, 208] width 211 height 468
drag, startPoint x: 829, startPoint y: 220, endPoint x: 806, endPoint y: 74, distance: 147.3
click at [806, 74] on div at bounding box center [815, 208] width 211 height 468
drag, startPoint x: 826, startPoint y: 221, endPoint x: 823, endPoint y: 91, distance: 129.7
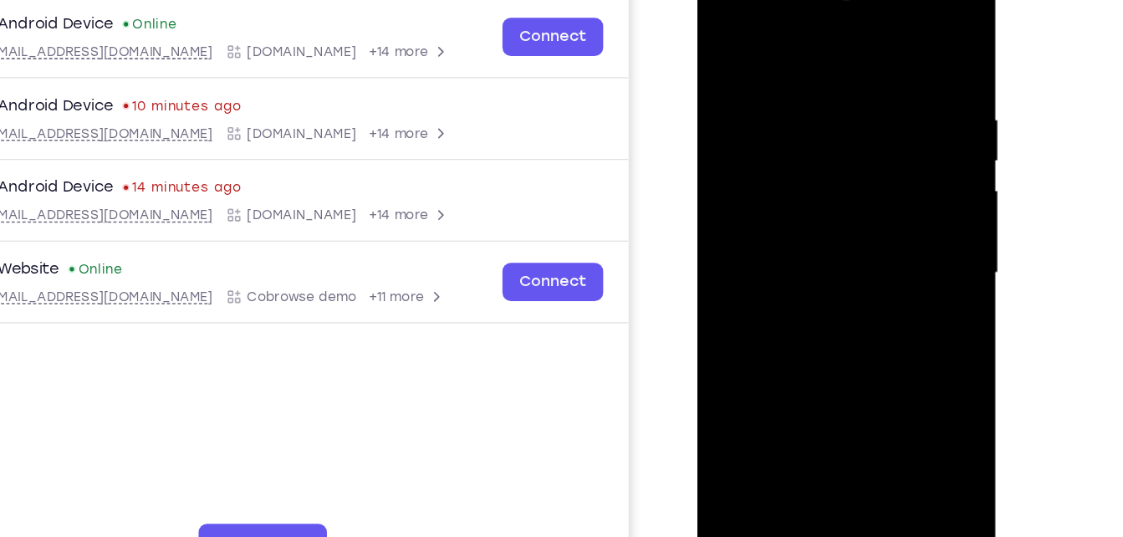
click at [823, 91] on div at bounding box center [815, 208] width 211 height 468
drag, startPoint x: 828, startPoint y: 225, endPoint x: 838, endPoint y: 154, distance: 71.8
click at [838, 154] on div at bounding box center [815, 208] width 211 height 468
drag, startPoint x: 846, startPoint y: 264, endPoint x: 848, endPoint y: 146, distance: 118.8
click at [848, 146] on div at bounding box center [815, 208] width 211 height 468
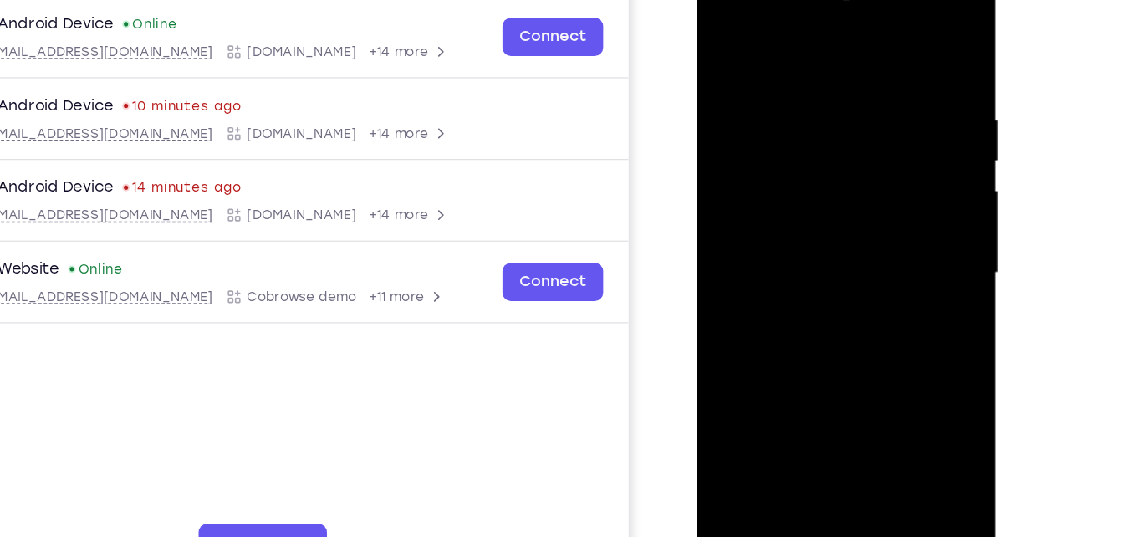
drag, startPoint x: 838, startPoint y: 253, endPoint x: 860, endPoint y: 131, distance: 123.2
click at [860, 131] on div at bounding box center [815, 208] width 211 height 468
drag, startPoint x: 866, startPoint y: 228, endPoint x: 870, endPoint y: 148, distance: 80.4
click at [870, 148] on div at bounding box center [815, 208] width 211 height 468
drag, startPoint x: 872, startPoint y: 214, endPoint x: 867, endPoint y: 88, distance: 126.4
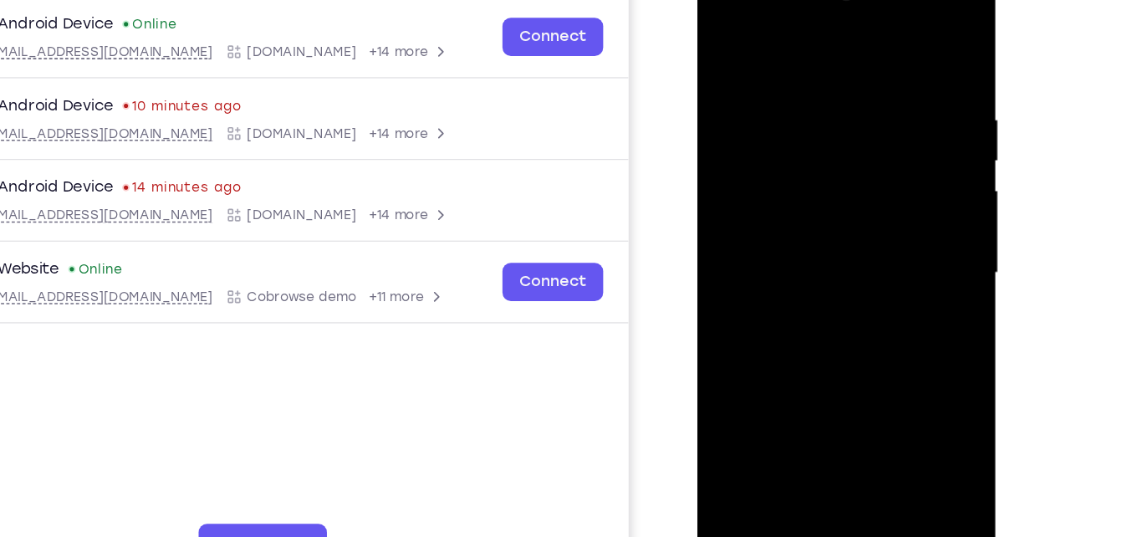
click at [867, 88] on div at bounding box center [815, 208] width 211 height 468
drag, startPoint x: 855, startPoint y: 270, endPoint x: 855, endPoint y: 164, distance: 106.2
click at [855, 164] on div at bounding box center [815, 208] width 211 height 468
drag, startPoint x: 841, startPoint y: 282, endPoint x: 841, endPoint y: 182, distance: 99.5
click at [841, 182] on div at bounding box center [815, 208] width 211 height 468
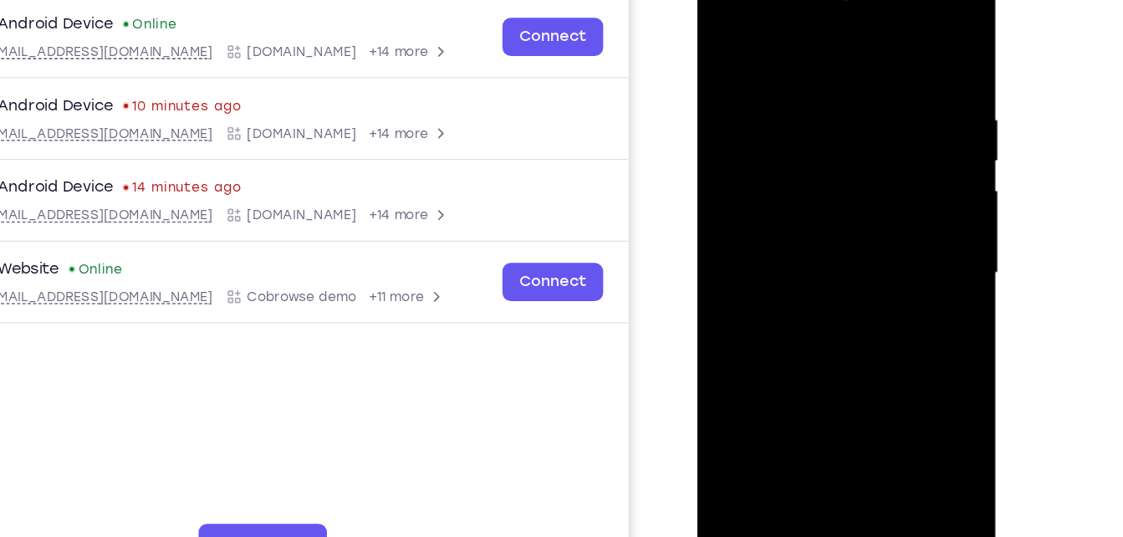
drag, startPoint x: 814, startPoint y: 279, endPoint x: 829, endPoint y: 161, distance: 119.7
click at [829, 161] on div at bounding box center [815, 208] width 211 height 468
drag, startPoint x: 837, startPoint y: 285, endPoint x: 845, endPoint y: 148, distance: 137.4
click at [845, 148] on div at bounding box center [815, 208] width 211 height 468
drag, startPoint x: 826, startPoint y: 281, endPoint x: 826, endPoint y: 101, distance: 179.8
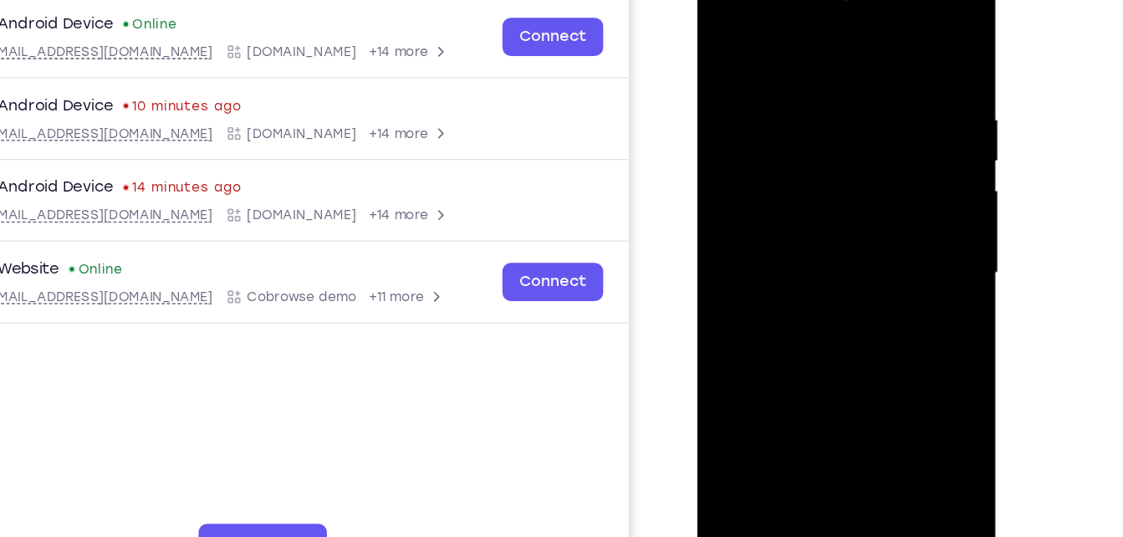
click at [826, 101] on div at bounding box center [815, 208] width 211 height 468
drag, startPoint x: 829, startPoint y: 309, endPoint x: 832, endPoint y: 170, distance: 138.9
click at [832, 170] on div at bounding box center [815, 208] width 211 height 468
drag, startPoint x: 846, startPoint y: 347, endPoint x: 865, endPoint y: 219, distance: 129.4
click at [865, 219] on div at bounding box center [815, 208] width 211 height 468
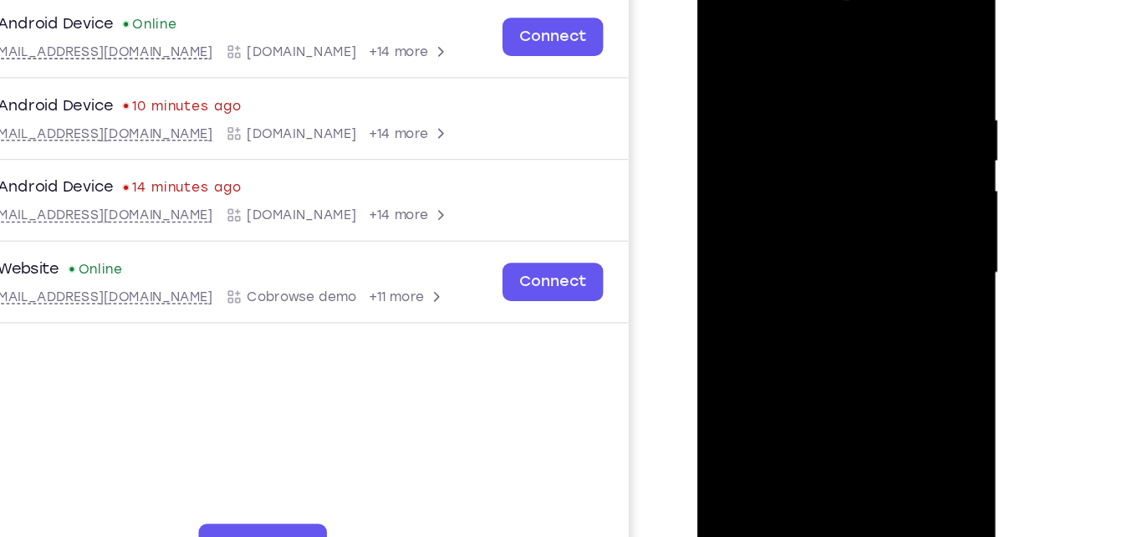
drag, startPoint x: 833, startPoint y: 330, endPoint x: 838, endPoint y: 226, distance: 103.8
click at [838, 226] on div at bounding box center [815, 208] width 211 height 468
drag, startPoint x: 832, startPoint y: 251, endPoint x: 845, endPoint y: 143, distance: 108.6
click at [845, 143] on div at bounding box center [815, 208] width 211 height 468
drag, startPoint x: 826, startPoint y: 278, endPoint x: 828, endPoint y: 132, distance: 145.5
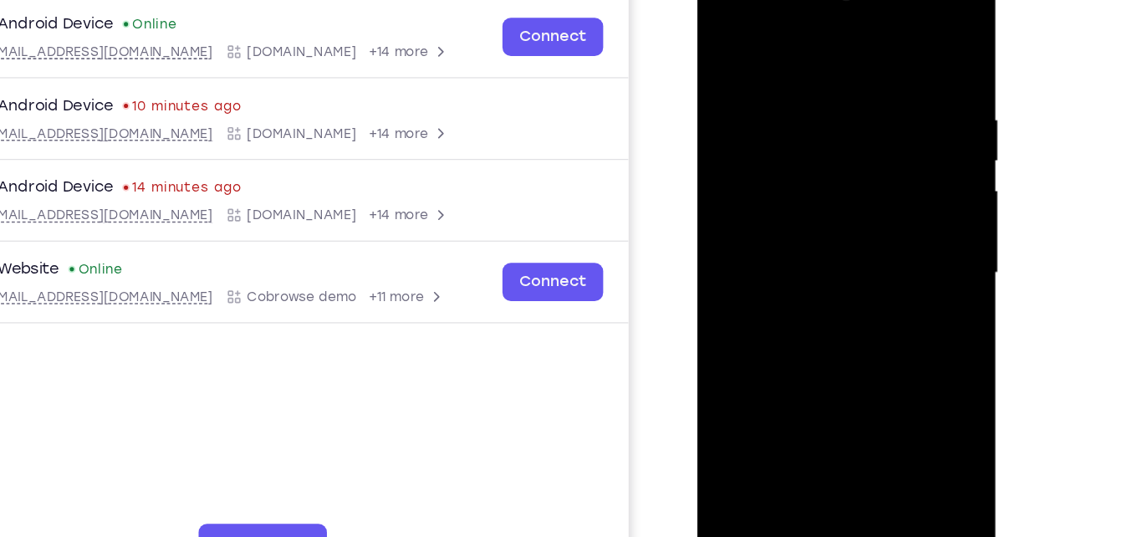
click at [828, 132] on div at bounding box center [815, 208] width 211 height 468
drag, startPoint x: 835, startPoint y: 289, endPoint x: 842, endPoint y: 143, distance: 146.6
click at [842, 143] on div at bounding box center [815, 208] width 211 height 468
drag, startPoint x: 856, startPoint y: 316, endPoint x: 873, endPoint y: 201, distance: 116.8
click at [873, 201] on div at bounding box center [815, 208] width 211 height 468
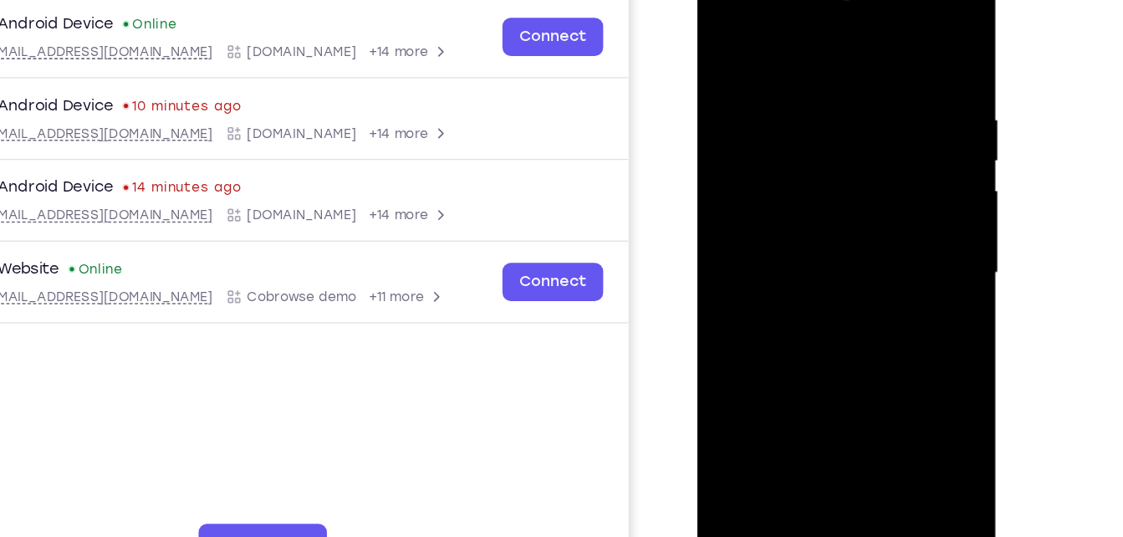
drag, startPoint x: 831, startPoint y: 314, endPoint x: 831, endPoint y: 195, distance: 119.6
click at [831, 195] on div at bounding box center [815, 208] width 211 height 468
drag, startPoint x: 810, startPoint y: 345, endPoint x: 815, endPoint y: 235, distance: 109.6
click at [815, 235] on div at bounding box center [815, 208] width 211 height 468
drag, startPoint x: 815, startPoint y: 235, endPoint x: 841, endPoint y: 118, distance: 119.9
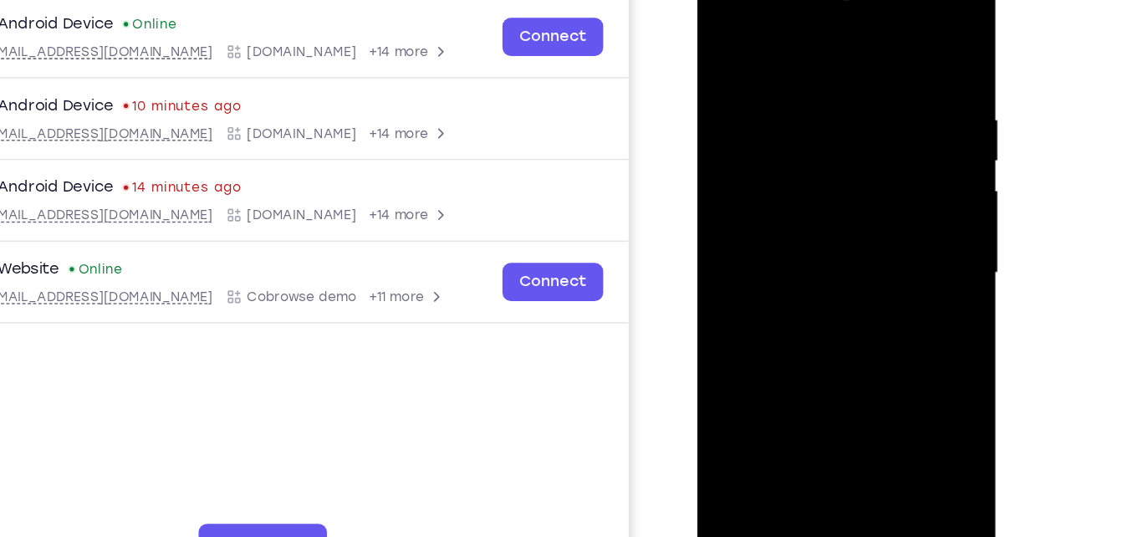
drag, startPoint x: 841, startPoint y: 118, endPoint x: 878, endPoint y: 223, distance: 111.9
click at [878, 223] on div at bounding box center [815, 208] width 211 height 468
drag, startPoint x: 849, startPoint y: 315, endPoint x: 851, endPoint y: 192, distance: 123.8
click at [851, 192] on div at bounding box center [815, 208] width 211 height 468
drag, startPoint x: 848, startPoint y: 345, endPoint x: 857, endPoint y: 220, distance: 125.0
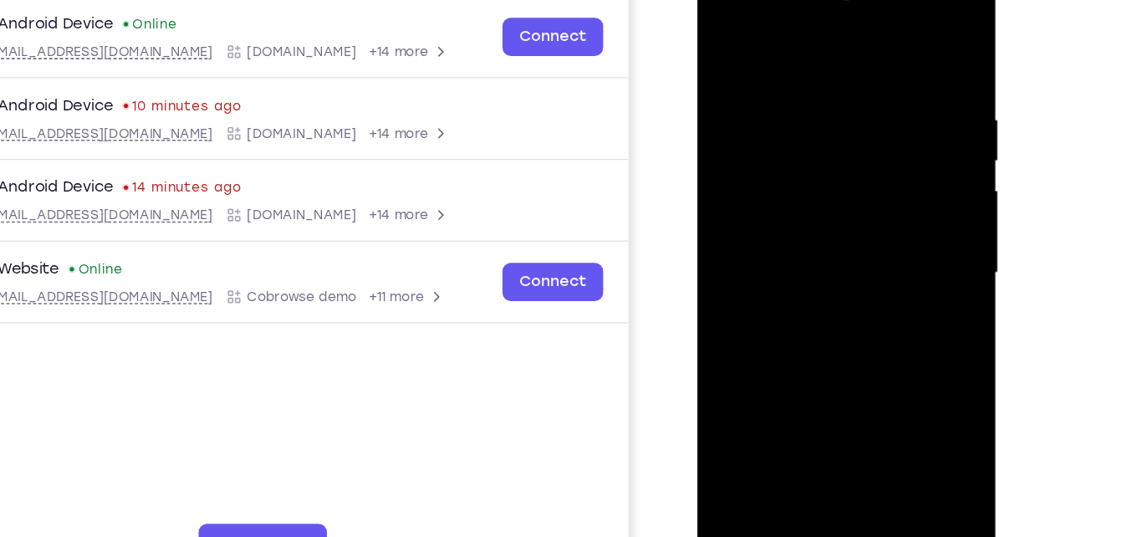
click at [857, 220] on div at bounding box center [815, 208] width 211 height 468
drag, startPoint x: 866, startPoint y: 280, endPoint x: 842, endPoint y: 161, distance: 121.9
click at [842, 161] on div at bounding box center [815, 208] width 211 height 468
click at [720, 279] on div at bounding box center [815, 208] width 211 height 468
drag, startPoint x: 795, startPoint y: 318, endPoint x: 798, endPoint y: 151, distance: 166.5
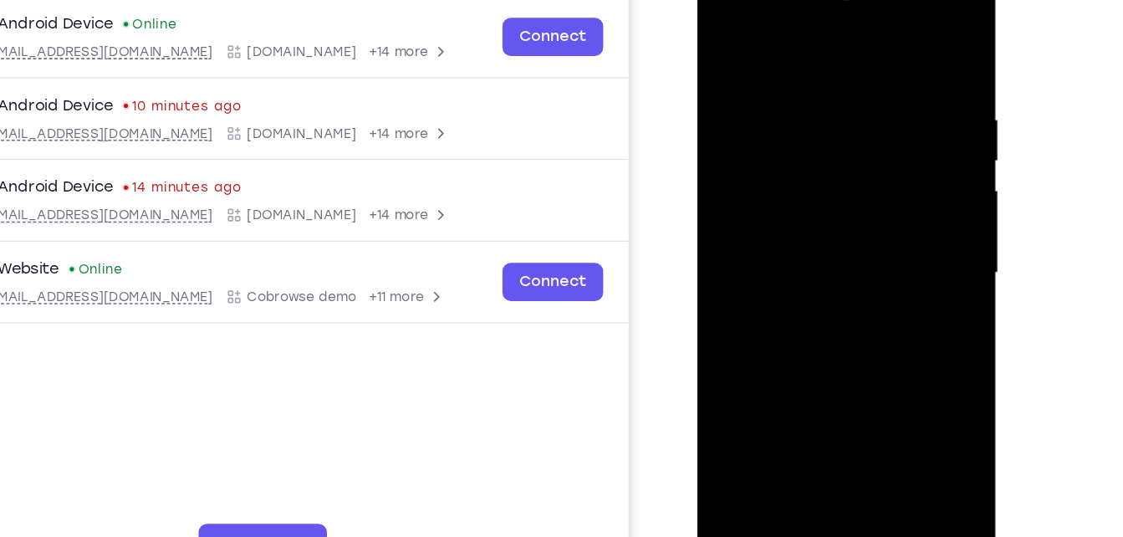
click at [798, 151] on div at bounding box center [815, 208] width 211 height 468
drag, startPoint x: 810, startPoint y: 294, endPoint x: 811, endPoint y: 153, distance: 141.4
click at [811, 153] on div at bounding box center [815, 208] width 211 height 468
drag, startPoint x: 824, startPoint y: 340, endPoint x: 799, endPoint y: 179, distance: 162.5
click at [799, 179] on div at bounding box center [815, 208] width 211 height 468
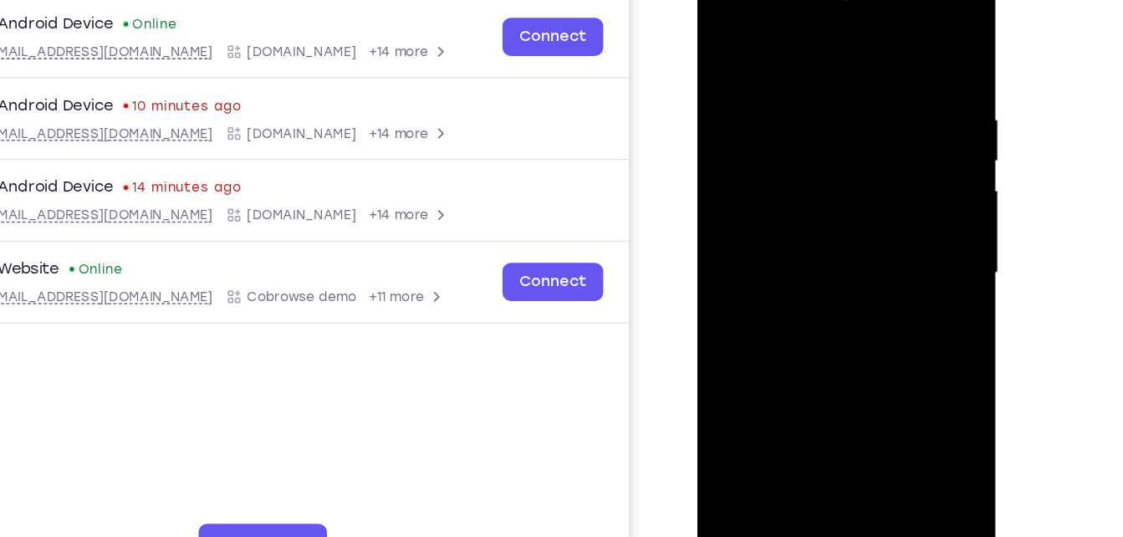
drag, startPoint x: 810, startPoint y: 329, endPoint x: 826, endPoint y: 170, distance: 159.7
click at [826, 170] on div at bounding box center [815, 208] width 211 height 468
drag
click at [846, 129] on div at bounding box center [815, 208] width 211 height 468
click at [828, 87] on div at bounding box center [815, 208] width 211 height 468
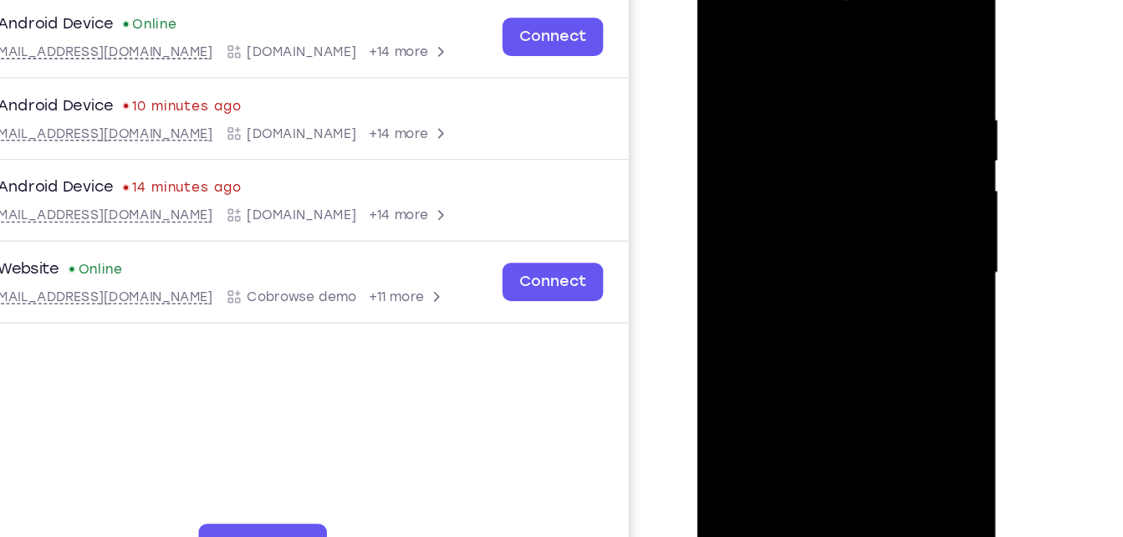
click at [829, 141] on div at bounding box center [815, 208] width 211 height 468
click at [849, 123] on div at bounding box center [815, 208] width 211 height 468
click at [852, 107] on div at bounding box center [815, 208] width 211 height 468
click at [842, 126] on div at bounding box center [815, 208] width 211 height 468
click at [728, 245] on div at bounding box center [815, 208] width 211 height 468
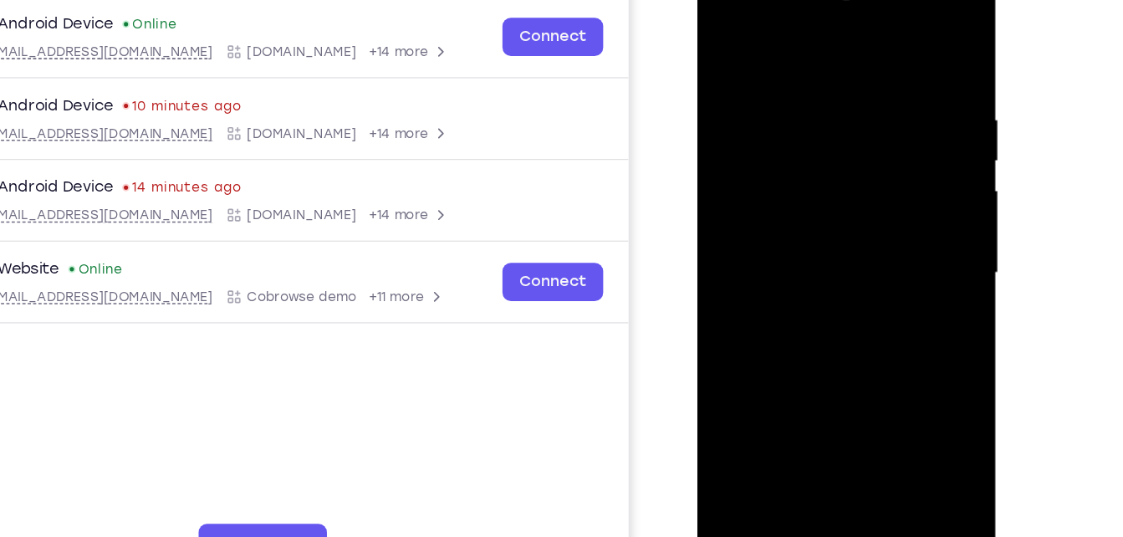
click at [813, 134] on div at bounding box center [815, 208] width 211 height 468
click at [827, 207] on div at bounding box center [815, 208] width 211 height 468
click at [911, 200] on div at bounding box center [815, 208] width 211 height 468
click at [911, 199] on div at bounding box center [815, 208] width 211 height 468
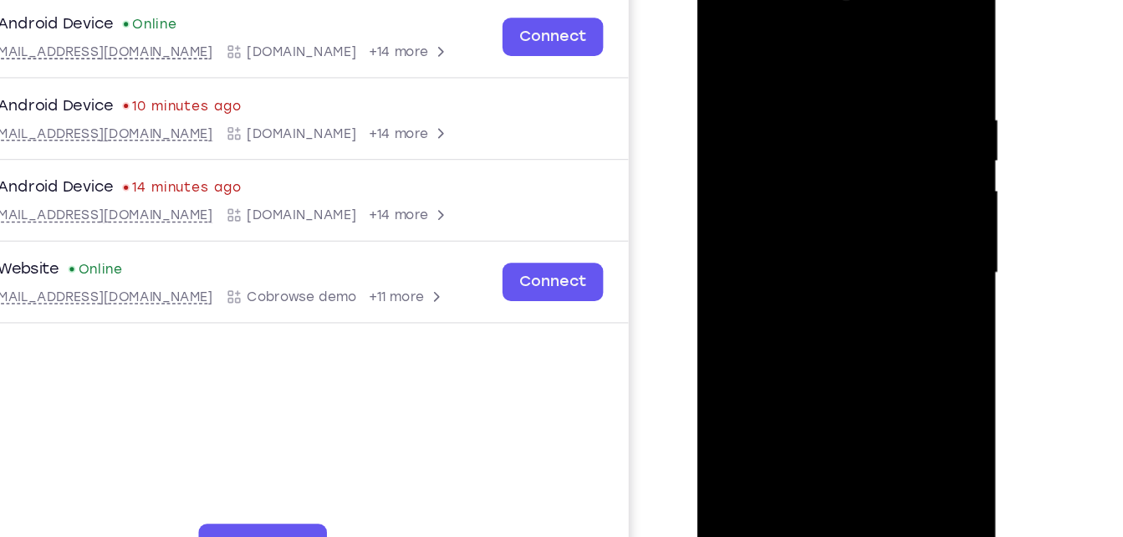
click at [911, 199] on div at bounding box center [815, 208] width 211 height 468
click at [811, 203] on div at bounding box center [815, 208] width 211 height 468
click at [861, 262] on div at bounding box center [815, 208] width 211 height 468
click at [869, 246] on div at bounding box center [815, 208] width 211 height 468
click at [749, 318] on div at bounding box center [815, 208] width 211 height 468
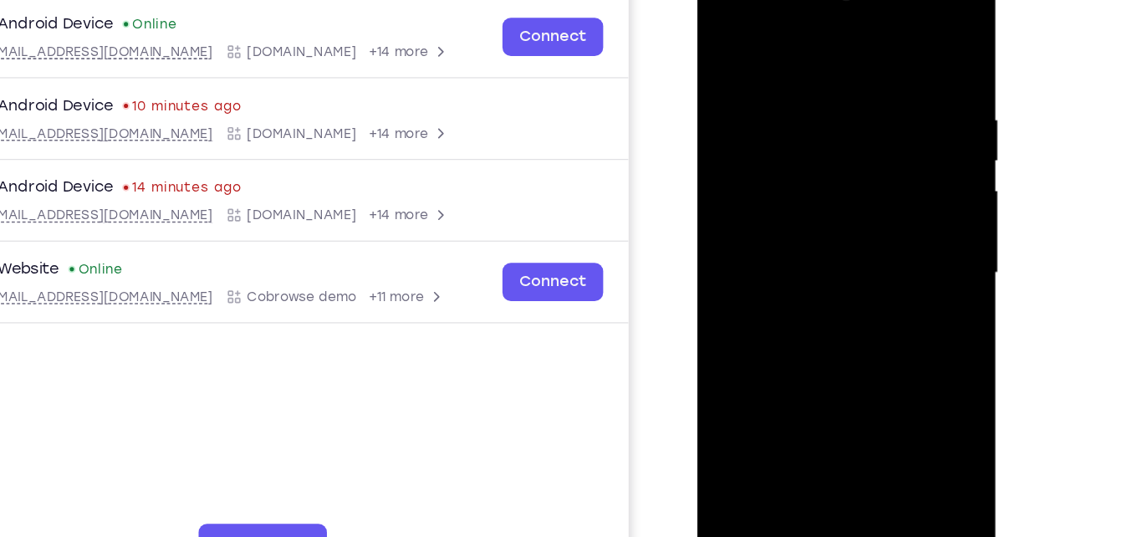
click at [739, 320] on div at bounding box center [815, 208] width 211 height 468
click at [813, 154] on div at bounding box center [815, 208] width 211 height 468
click at [842, 297] on div at bounding box center [815, 208] width 211 height 468
click at [747, 136] on div at bounding box center [815, 208] width 211 height 468
